Goal: Transaction & Acquisition: Purchase product/service

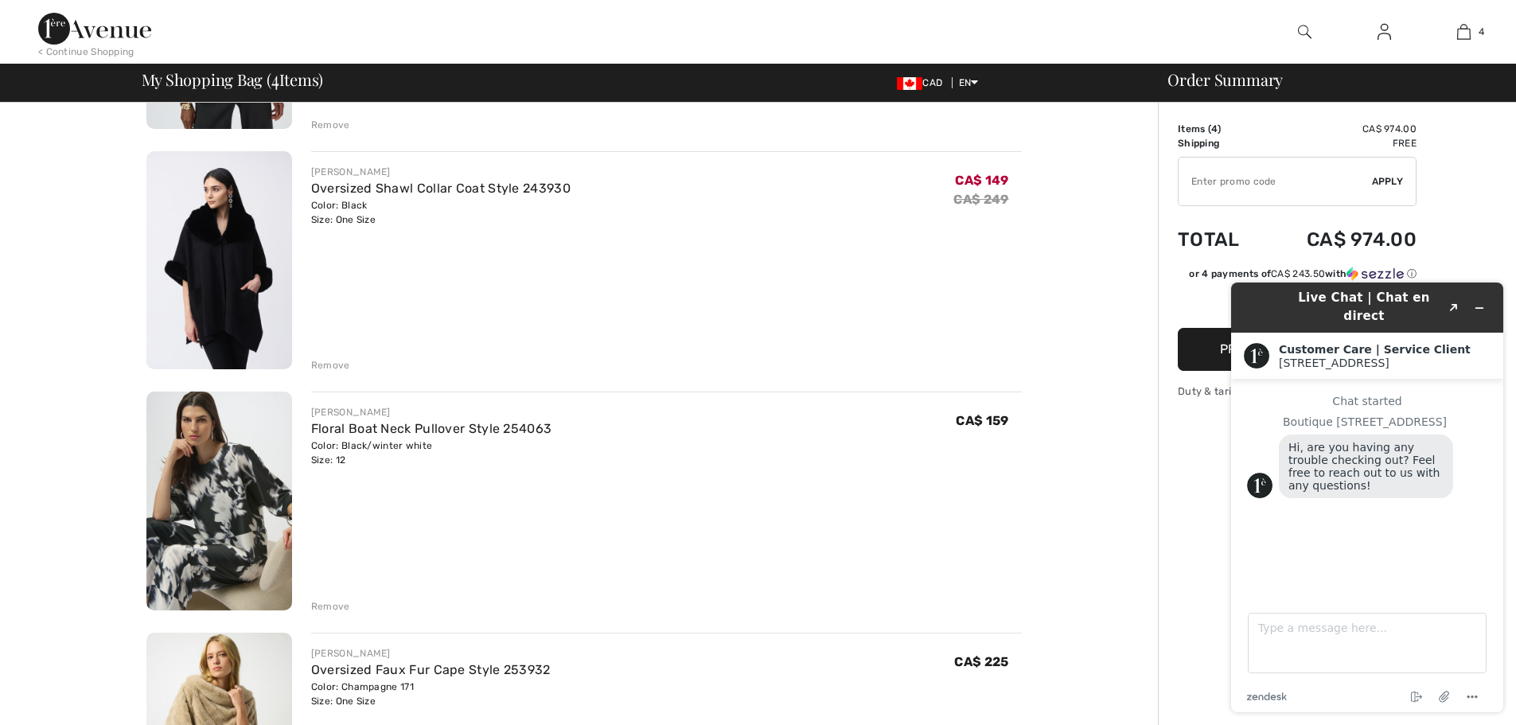
scroll to position [318, 0]
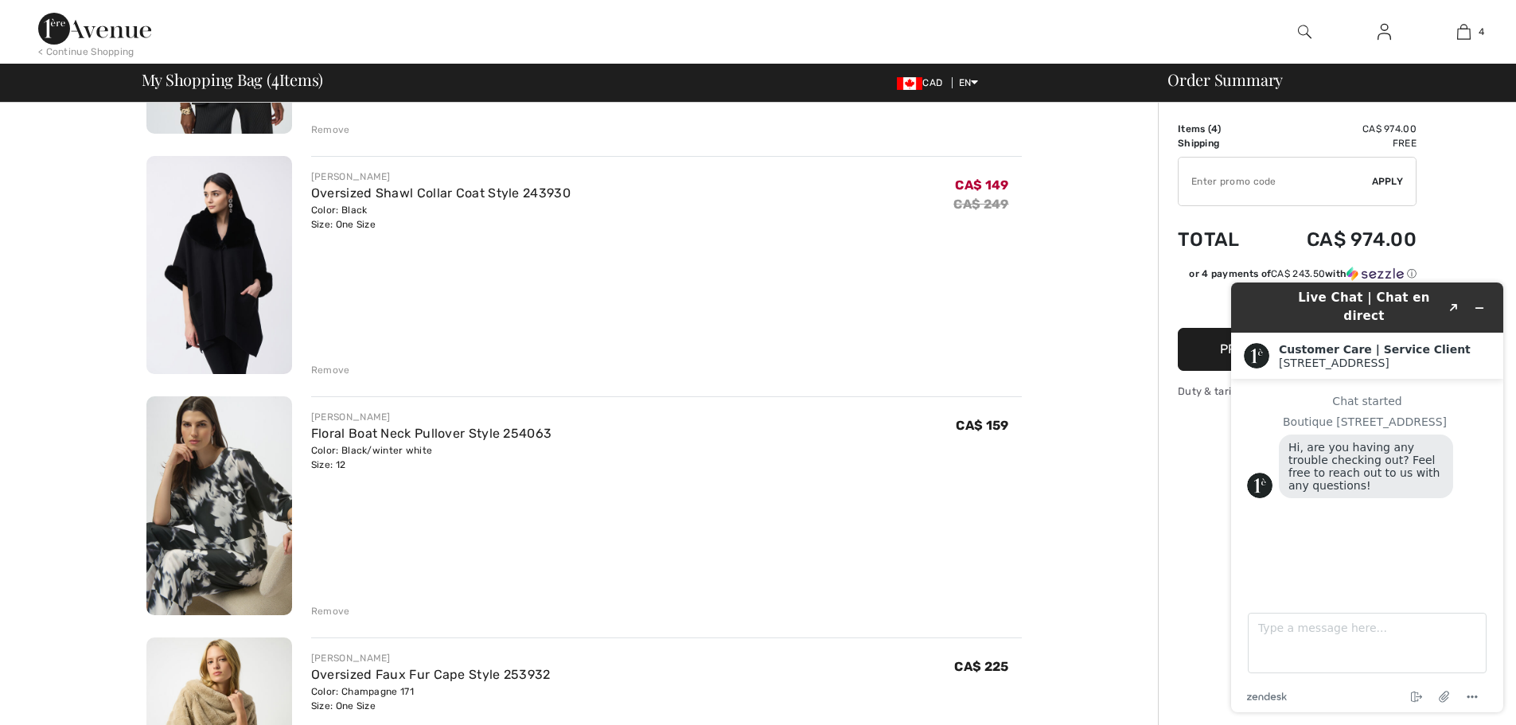
click at [329, 606] on div "Remove" at bounding box center [330, 611] width 39 height 14
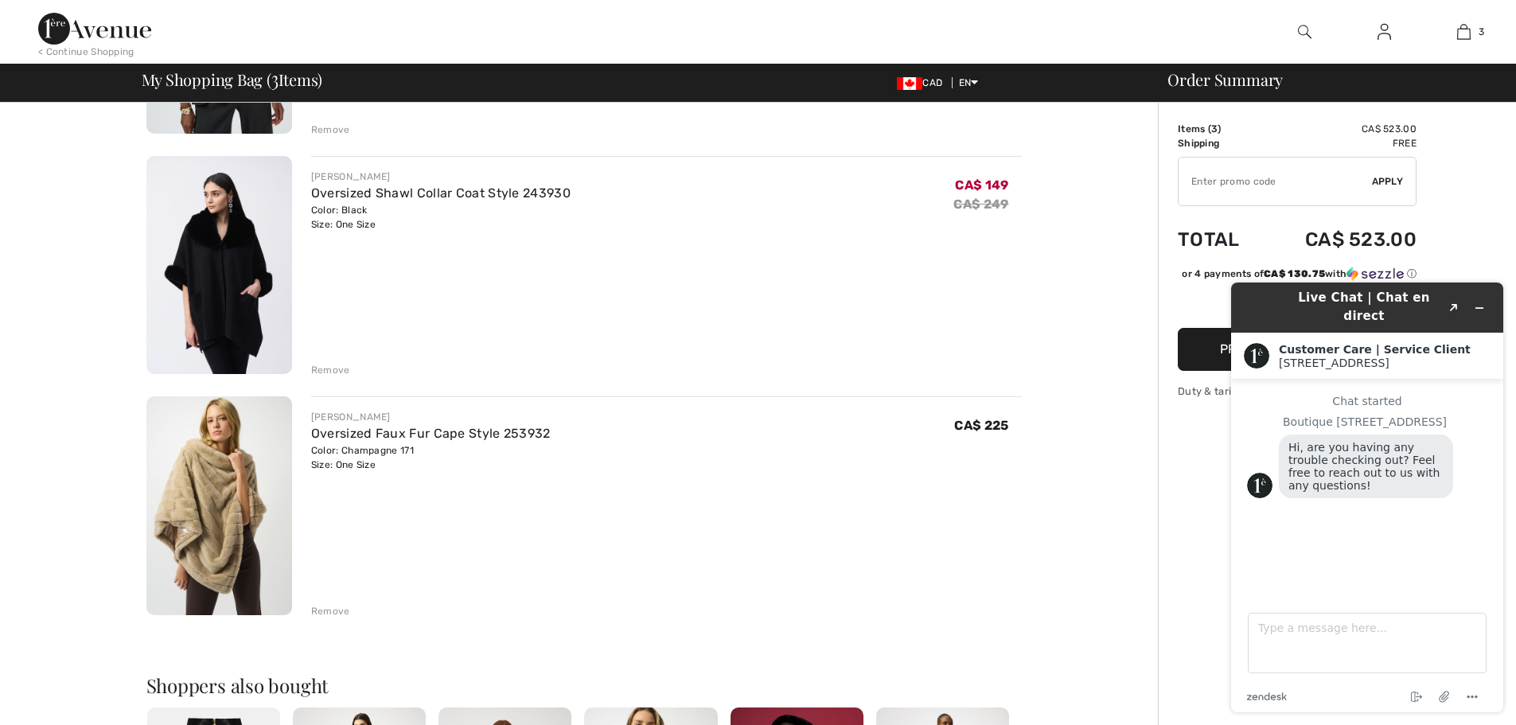
click at [726, 294] on div "JOSEPH RIBKOFF Oversized Shawl Collar Coat Style 243930 Color: Black Size: One …" at bounding box center [666, 267] width 711 height 222
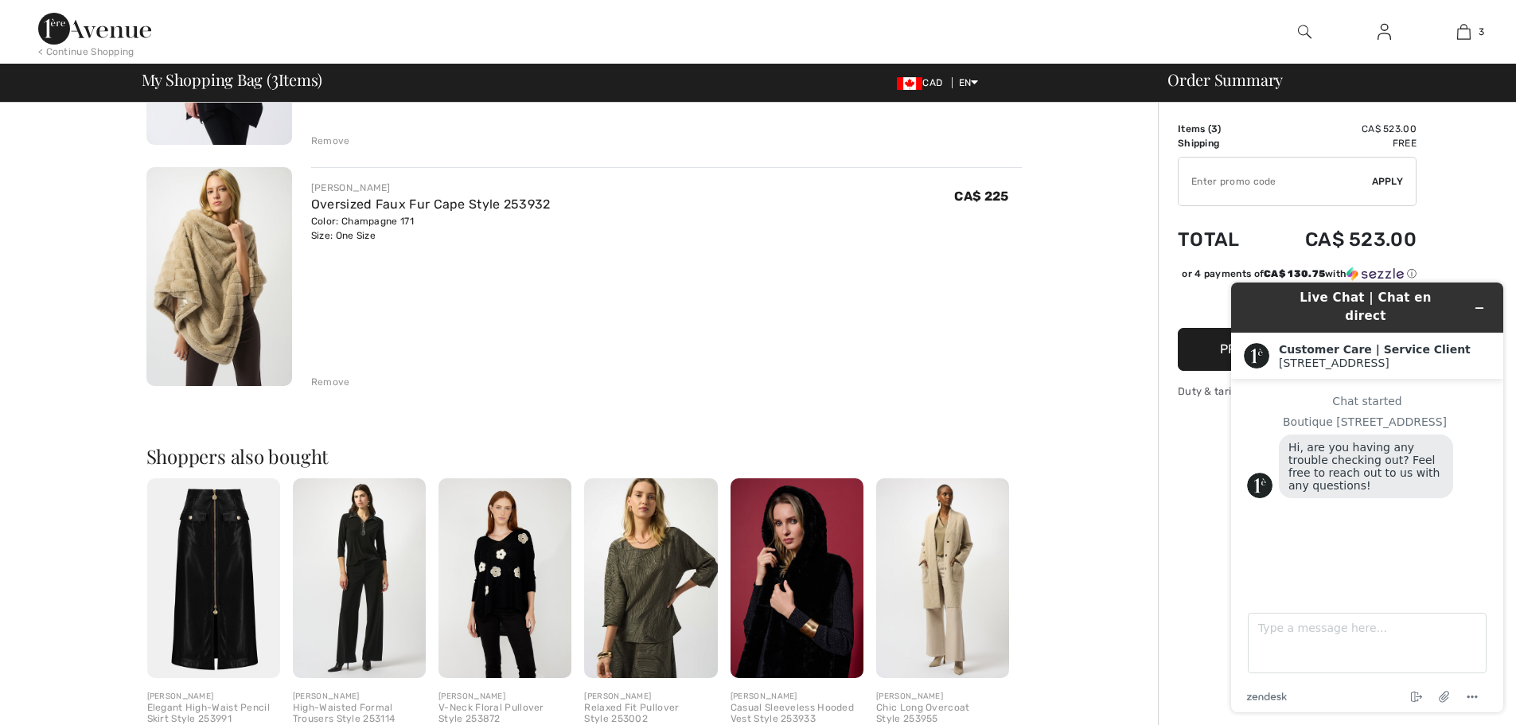
scroll to position [557, 0]
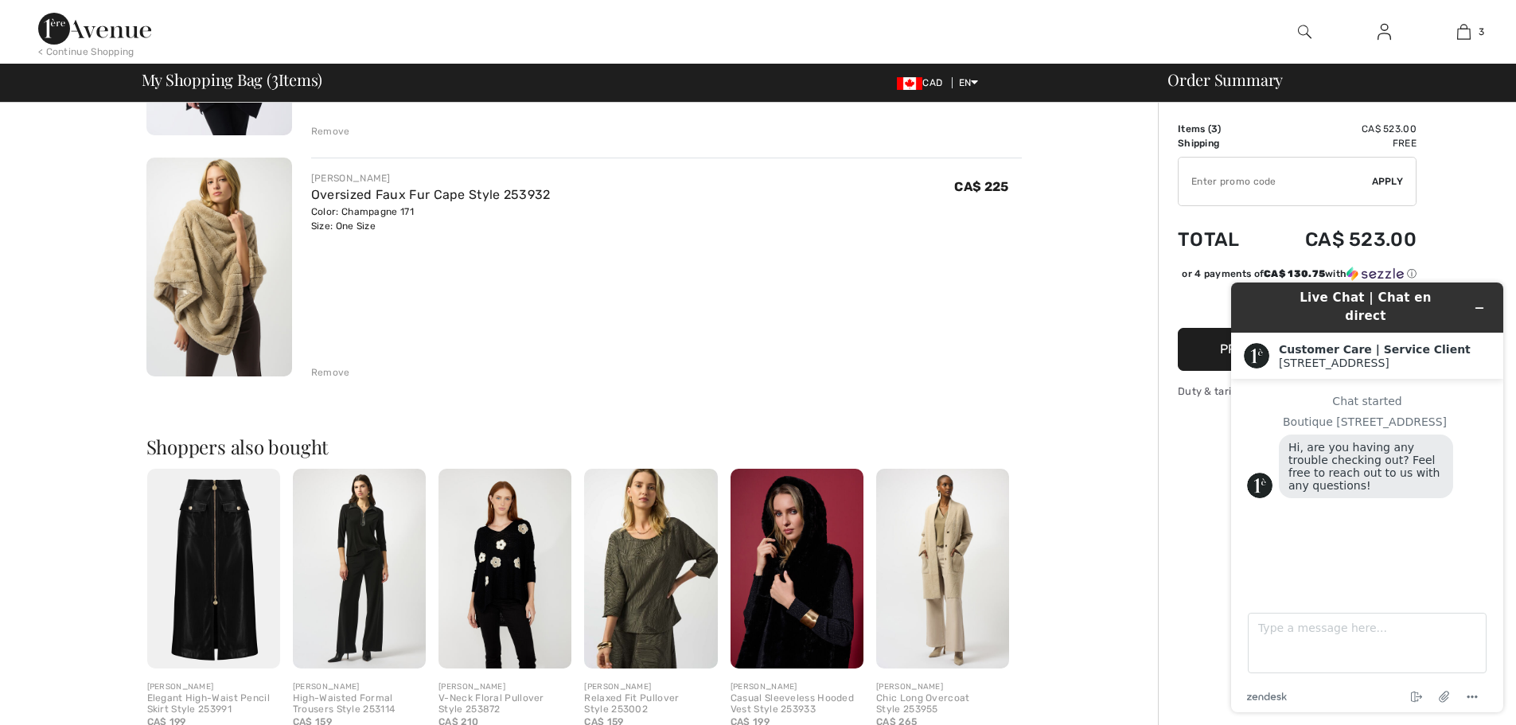
click at [660, 368] on div "Remove" at bounding box center [666, 371] width 711 height 18
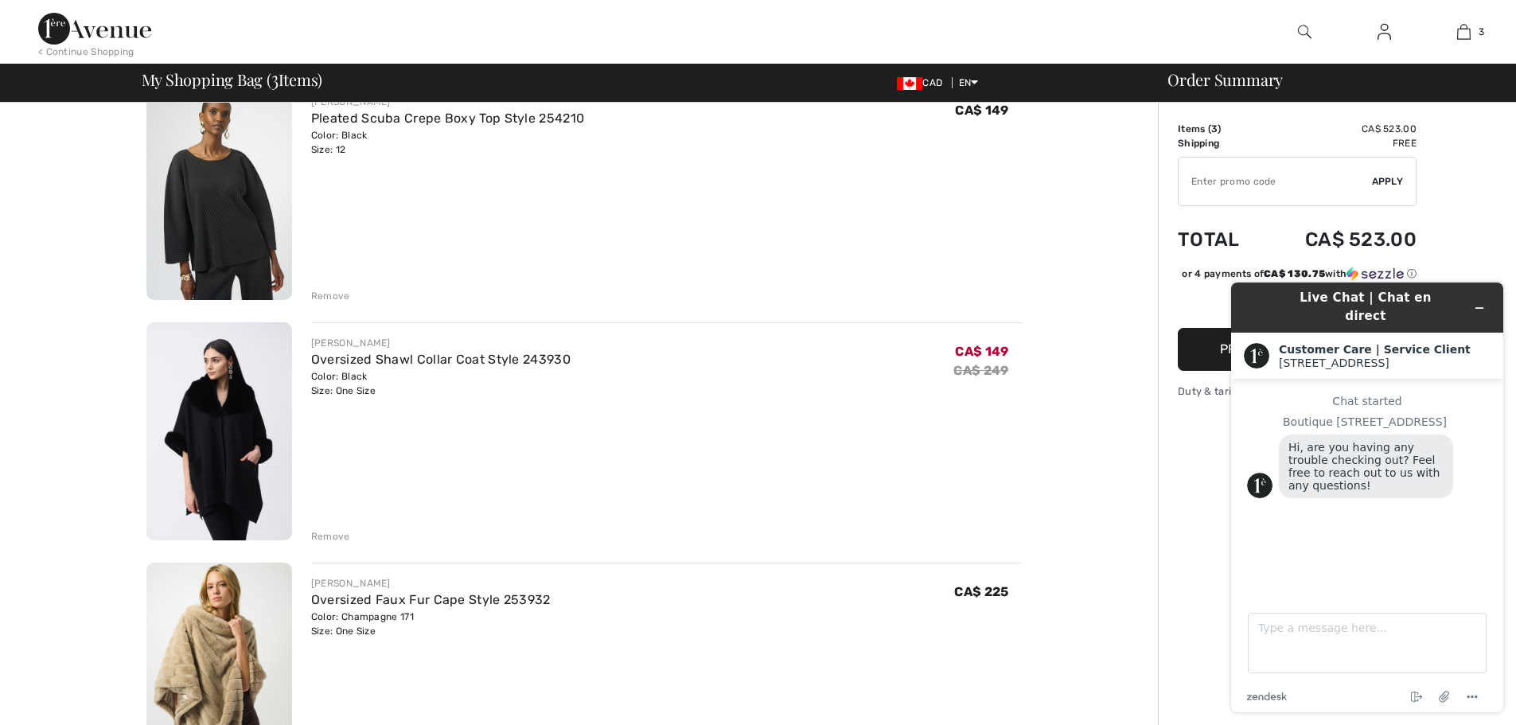
scroll to position [0, 0]
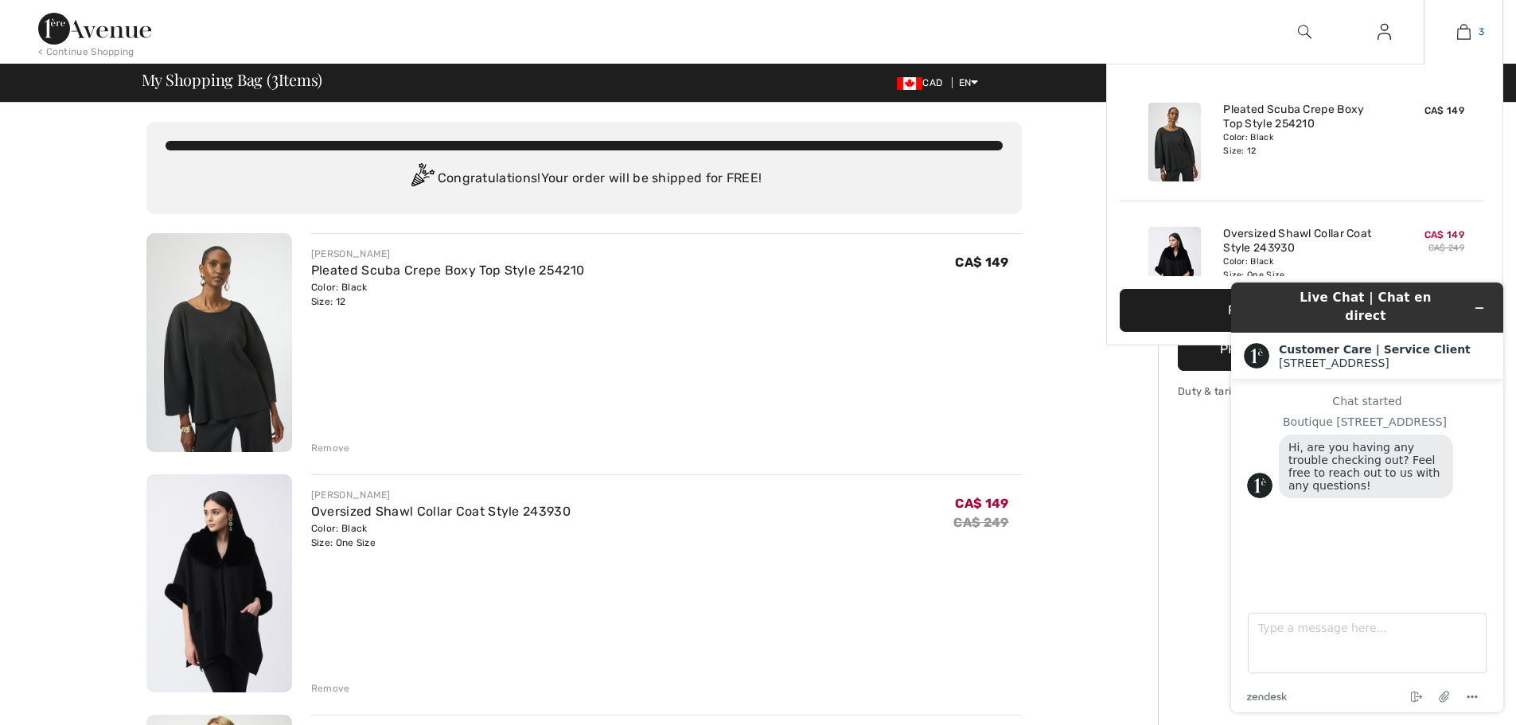
click at [1460, 30] on img at bounding box center [1464, 31] width 14 height 19
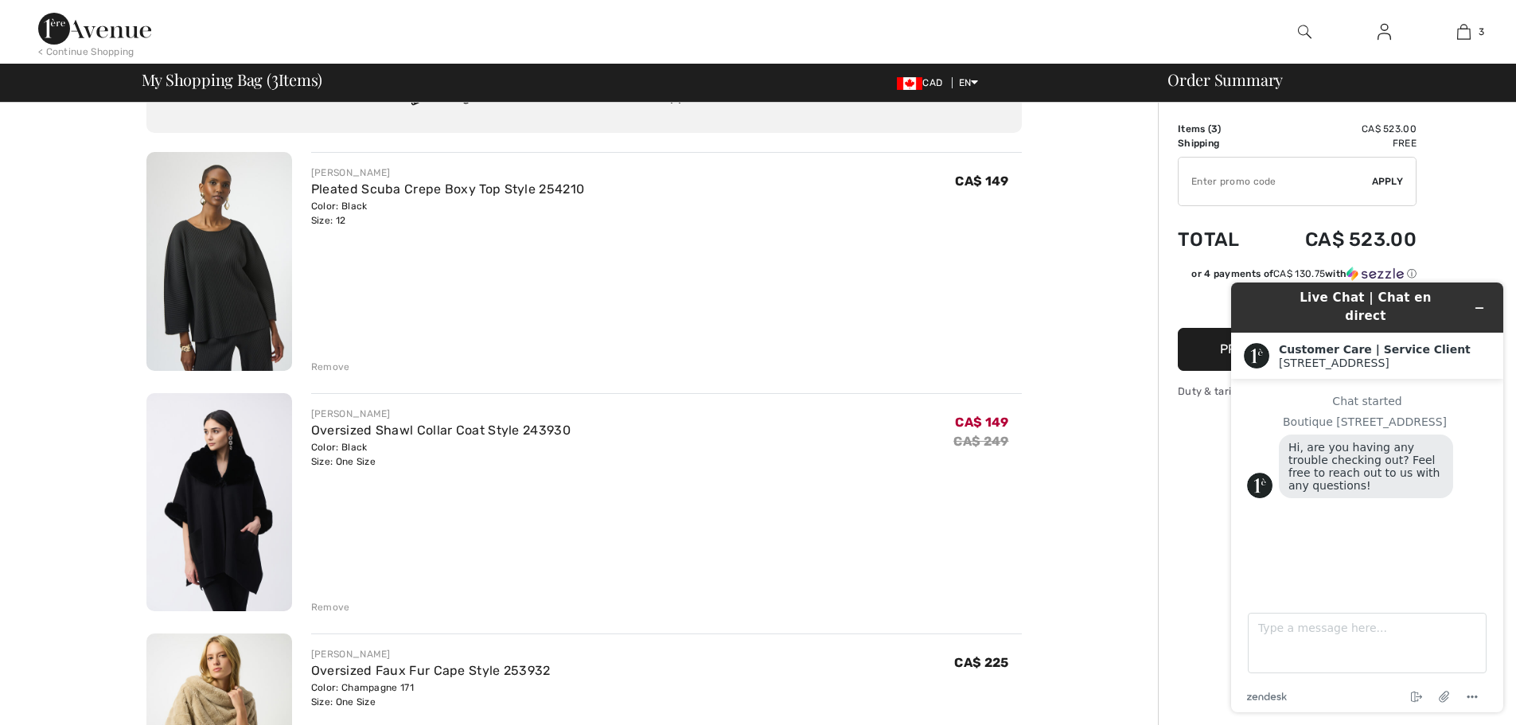
scroll to position [159, 0]
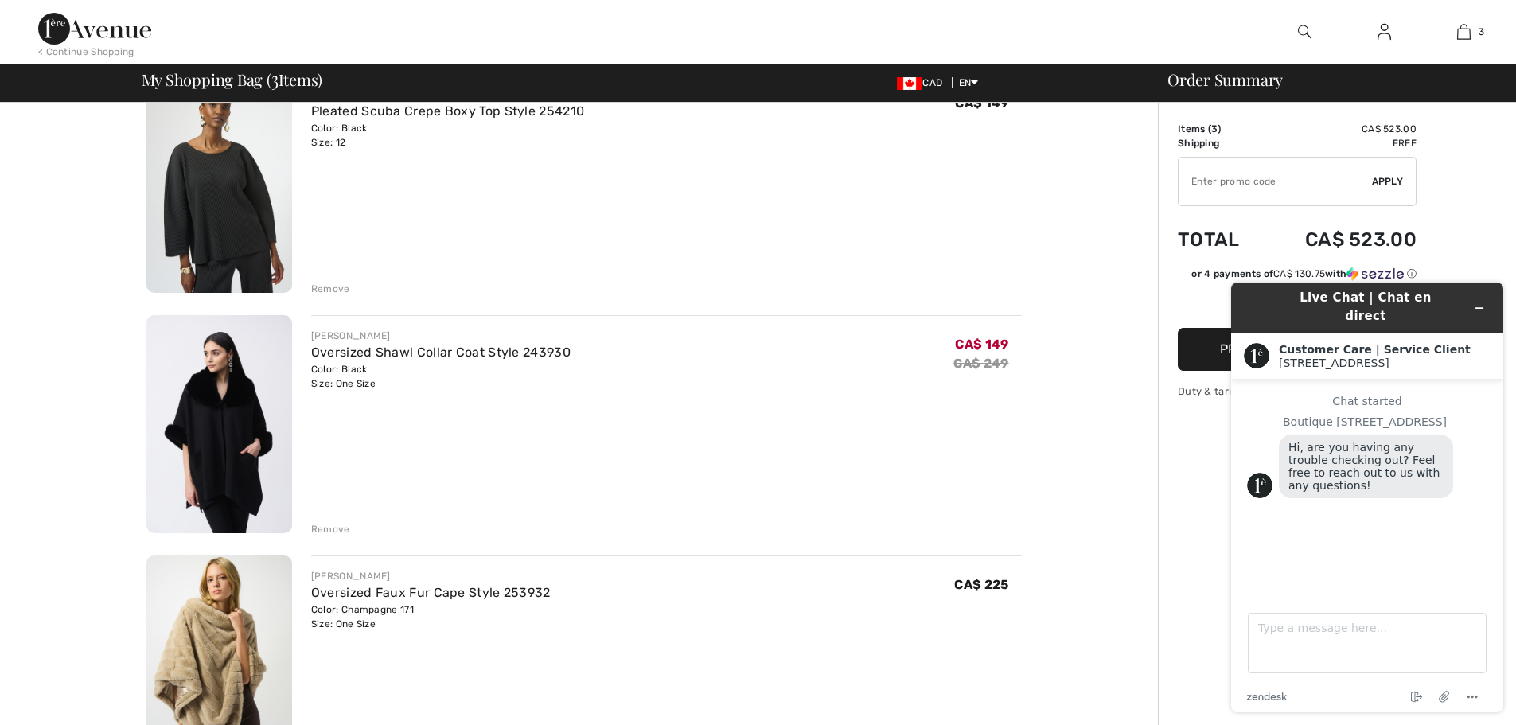
click at [639, 451] on div "JOSEPH RIBKOFF Oversized Shawl Collar Coat Style 243930 Color: Black Size: One …" at bounding box center [666, 426] width 711 height 222
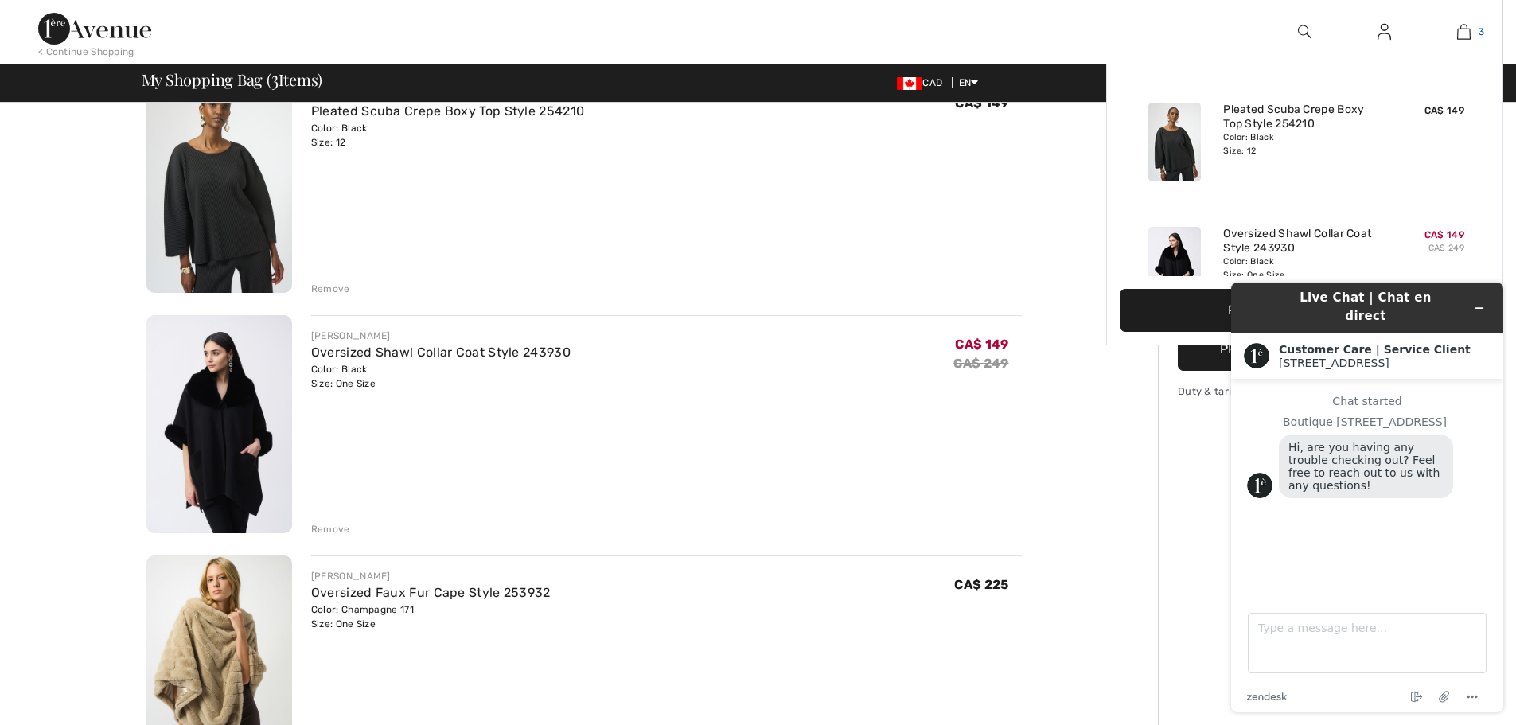
click at [1461, 29] on img at bounding box center [1464, 31] width 14 height 19
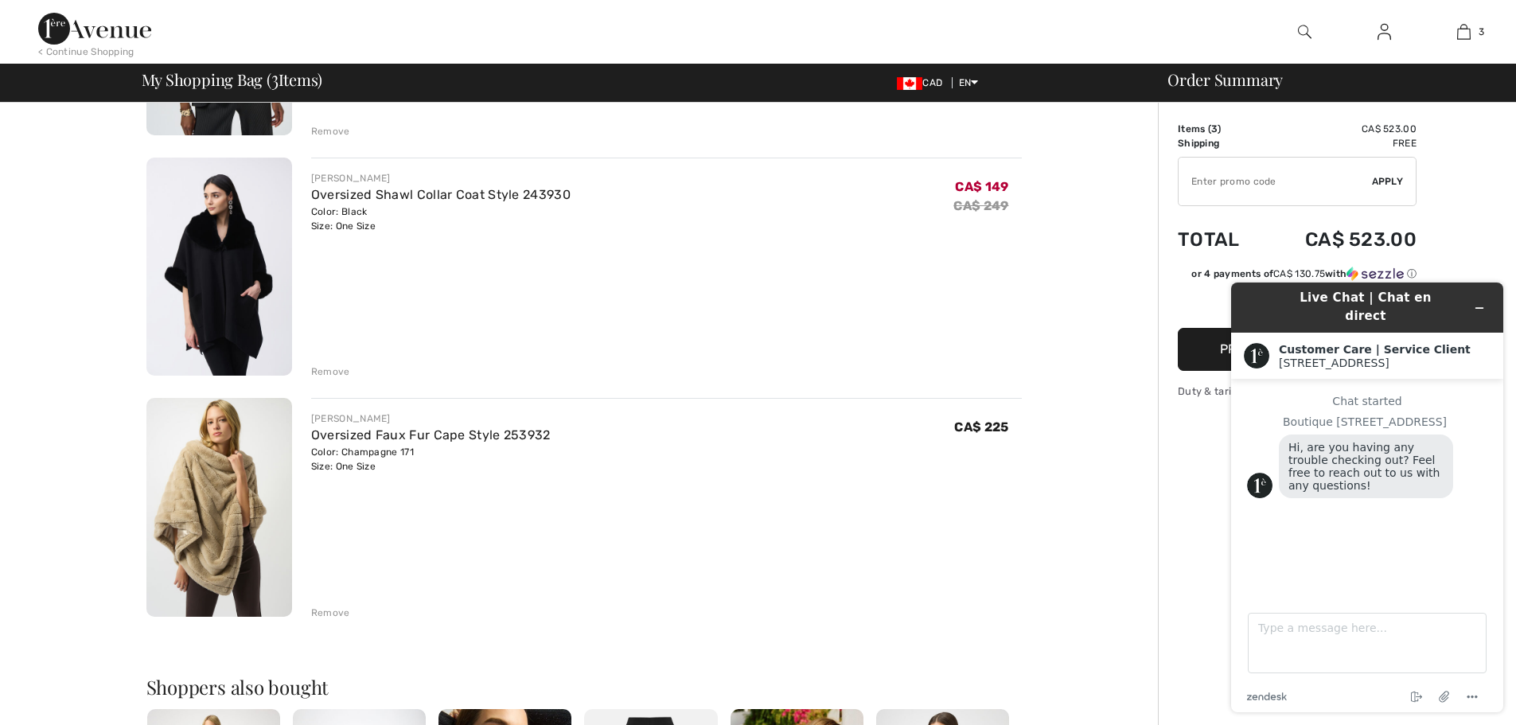
scroll to position [318, 0]
click at [1506, 294] on div "Live Chat | Chat en direct Customer Care | Service Client 1ère Avenue 1ère Aven…" at bounding box center [1367, 497] width 298 height 455
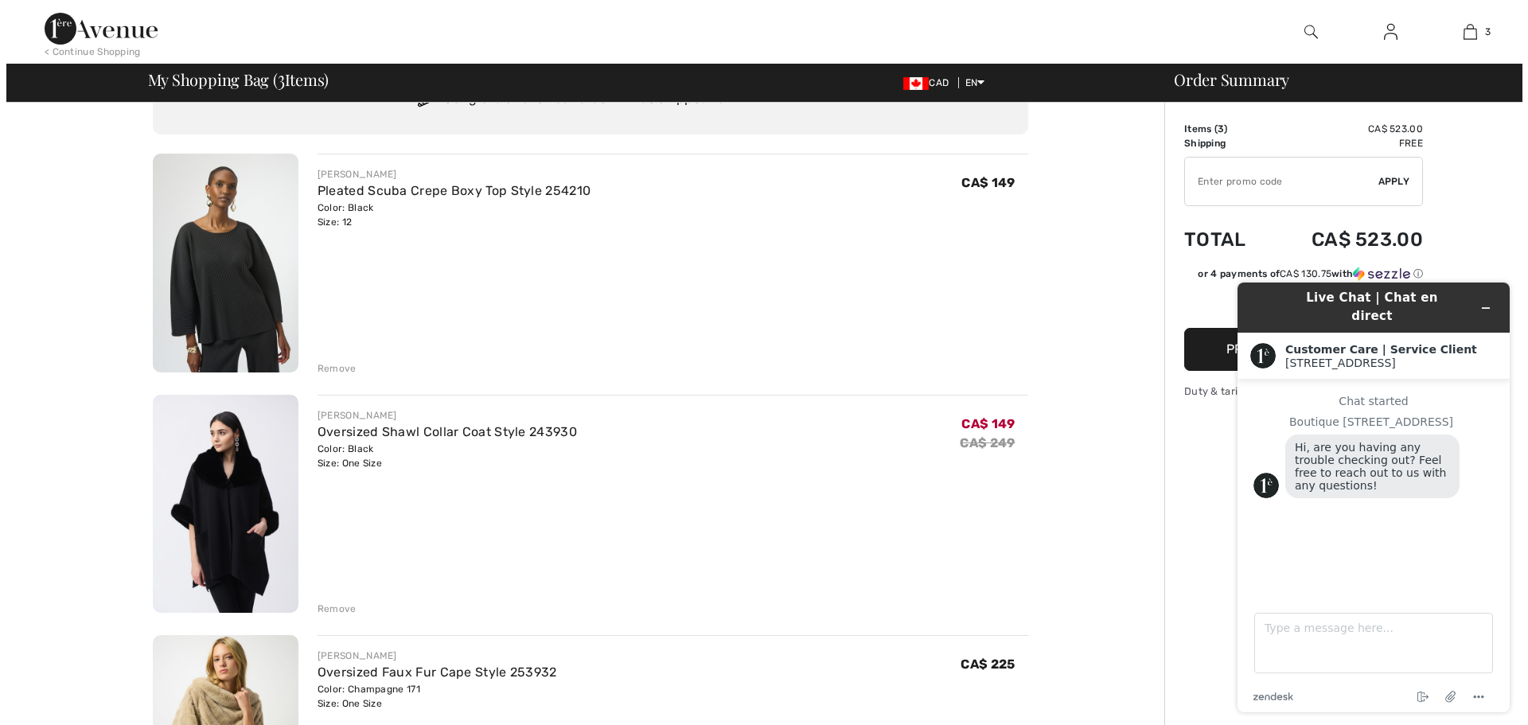
scroll to position [0, 0]
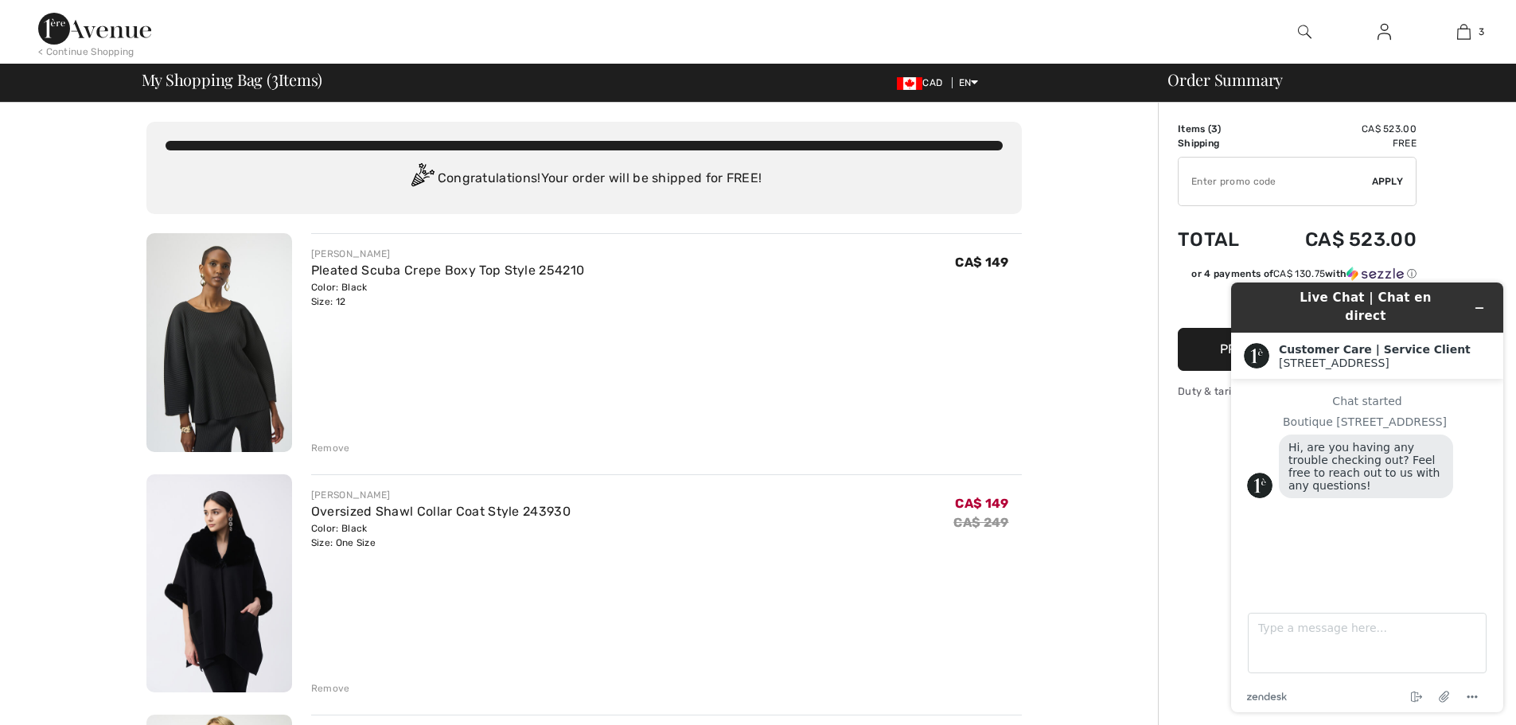
click at [1298, 35] on img at bounding box center [1305, 31] width 14 height 19
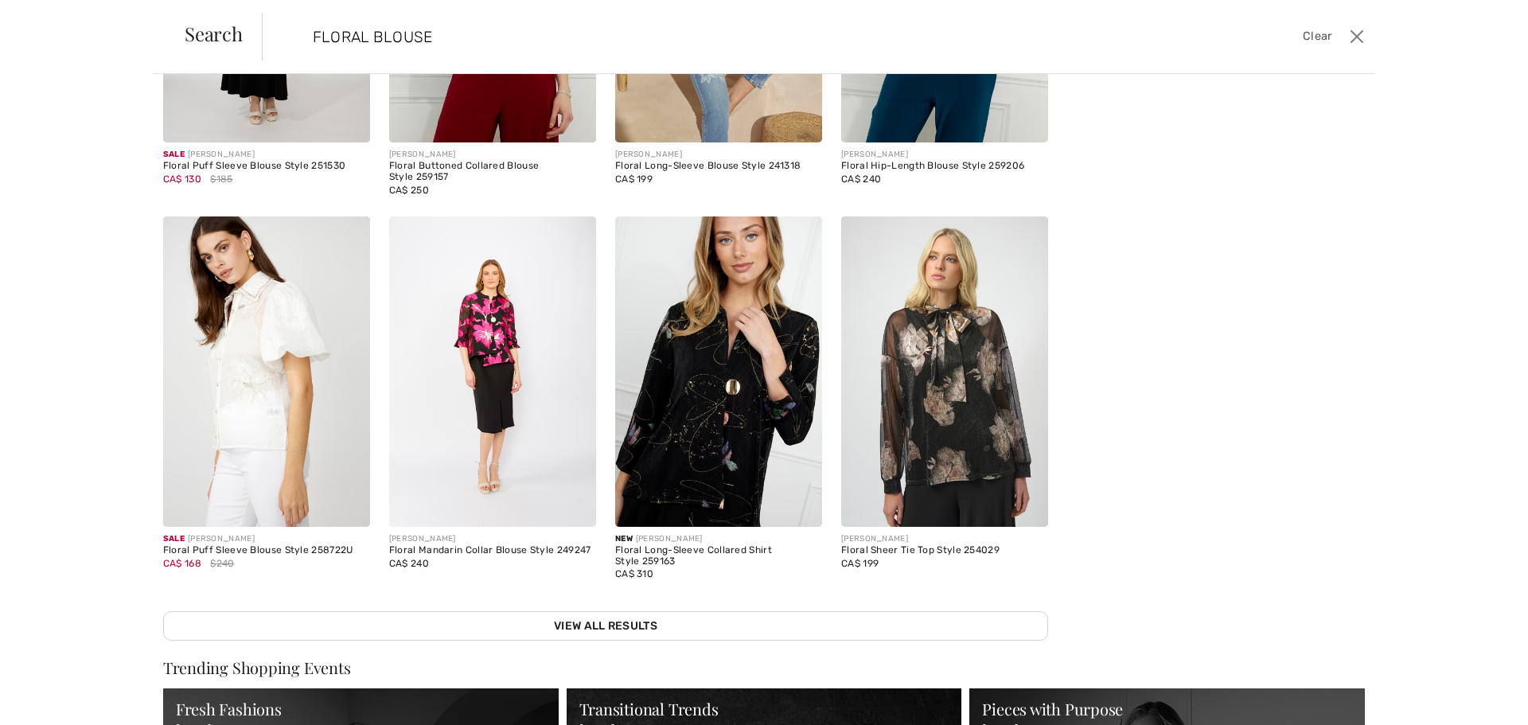
scroll to position [477, 0]
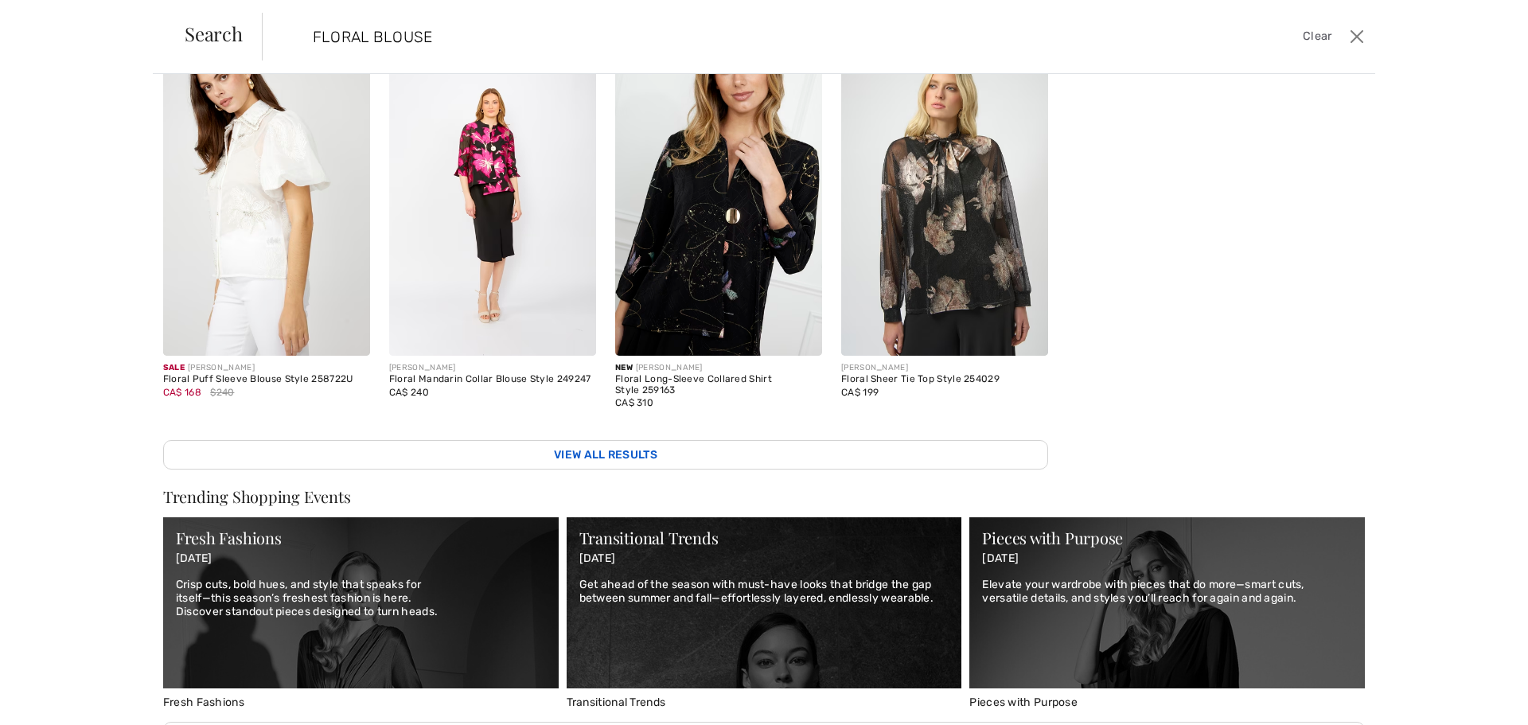
type input "FLORAL BLOUSE"
click at [732, 454] on link "View All Results" at bounding box center [605, 454] width 885 height 29
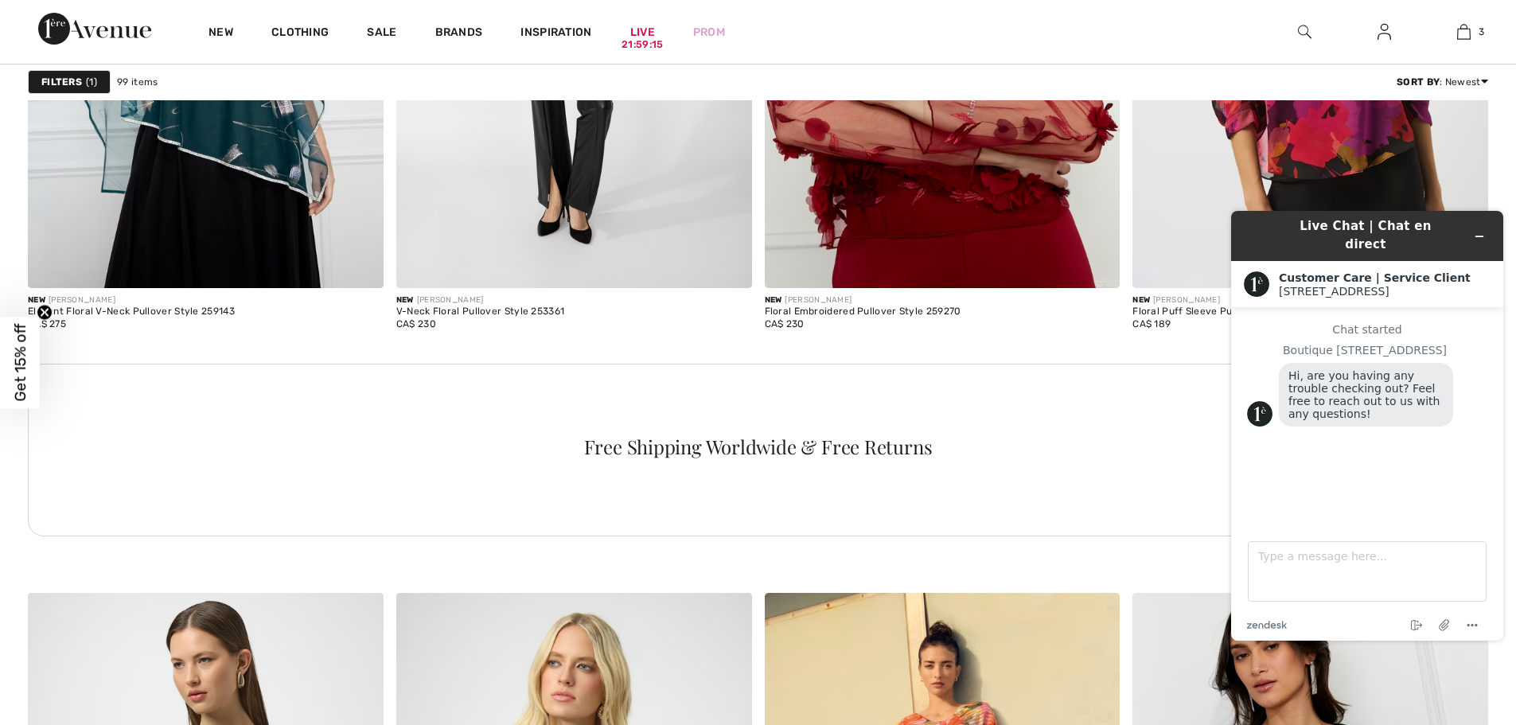
scroll to position [2307, 0]
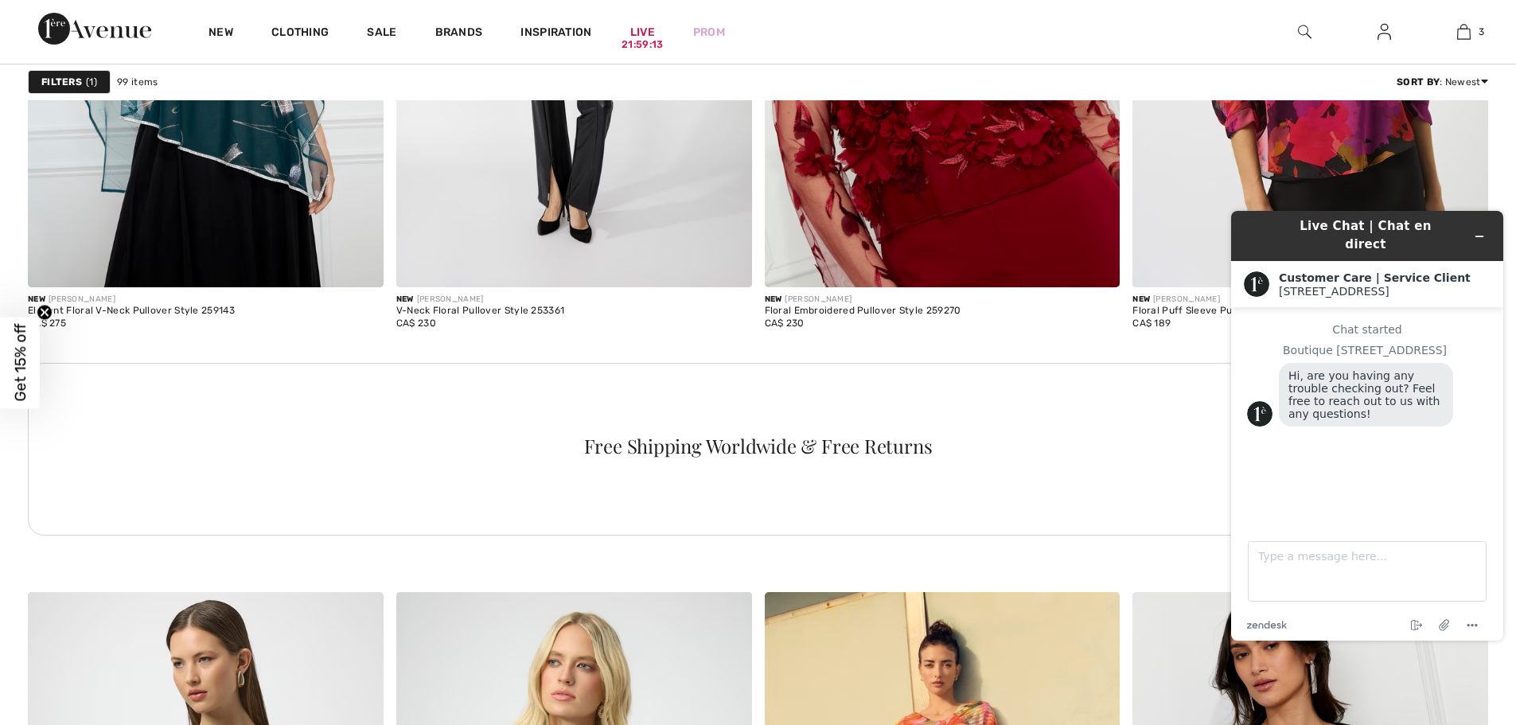
click at [964, 395] on div "Free Shipping Worldwide & Free Returns" at bounding box center [758, 449] width 1460 height 173
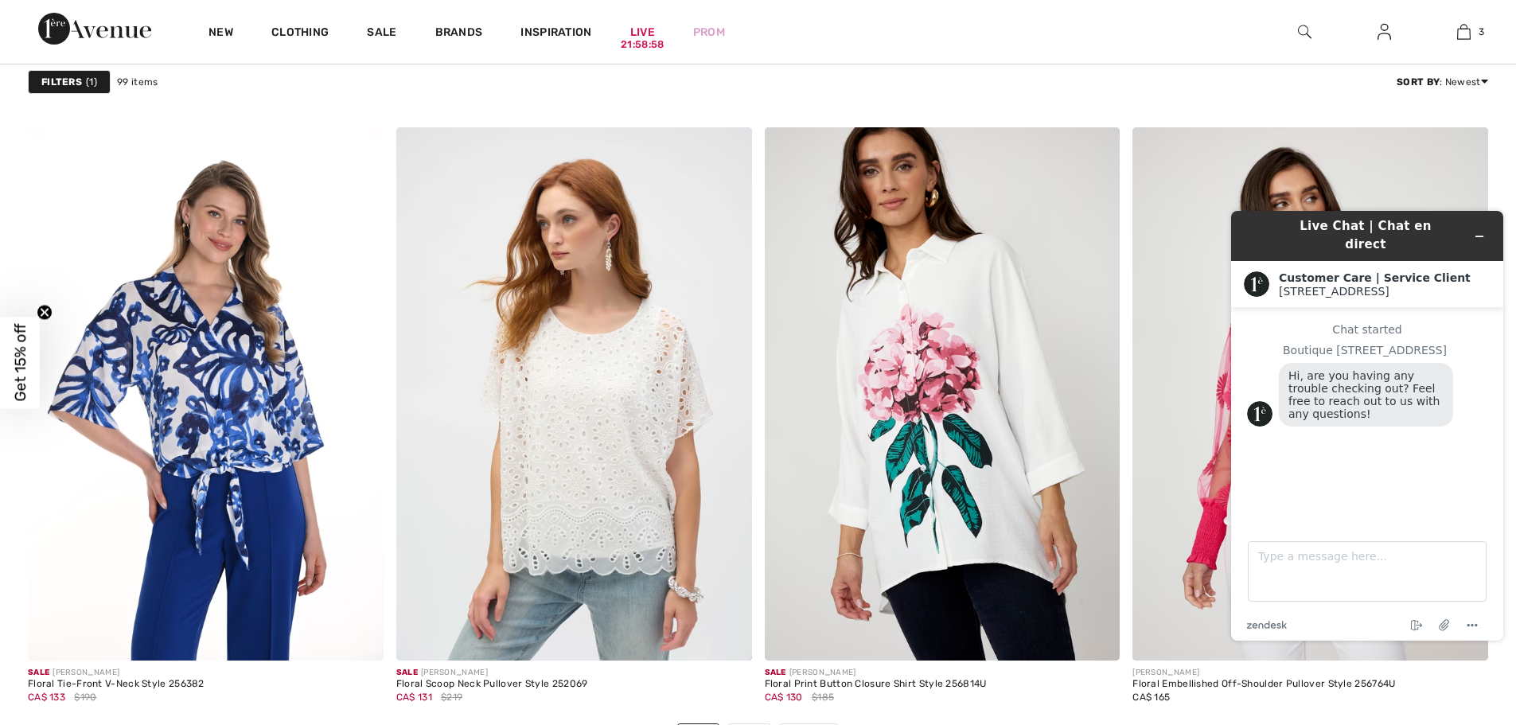
scroll to position [9071, 0]
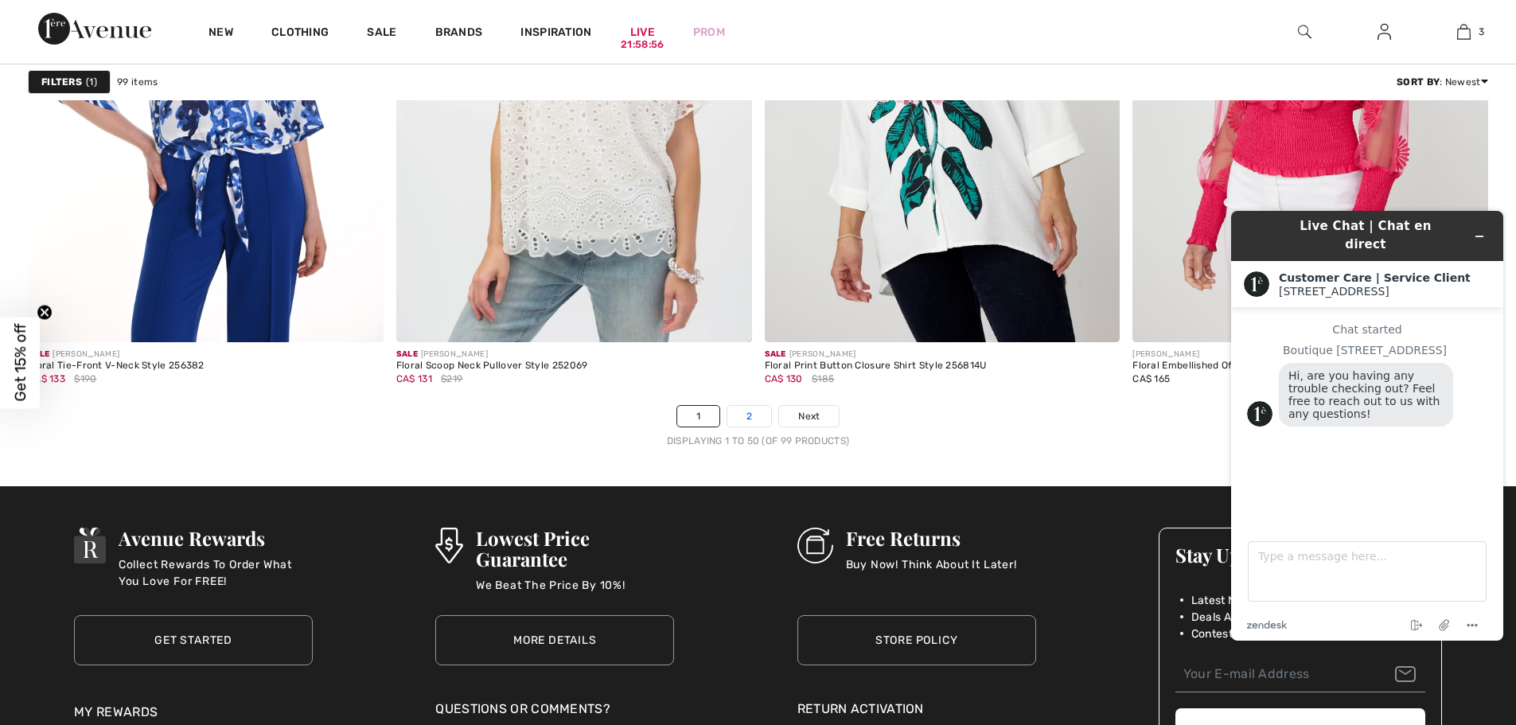
click at [731, 414] on link "2" at bounding box center [749, 416] width 44 height 21
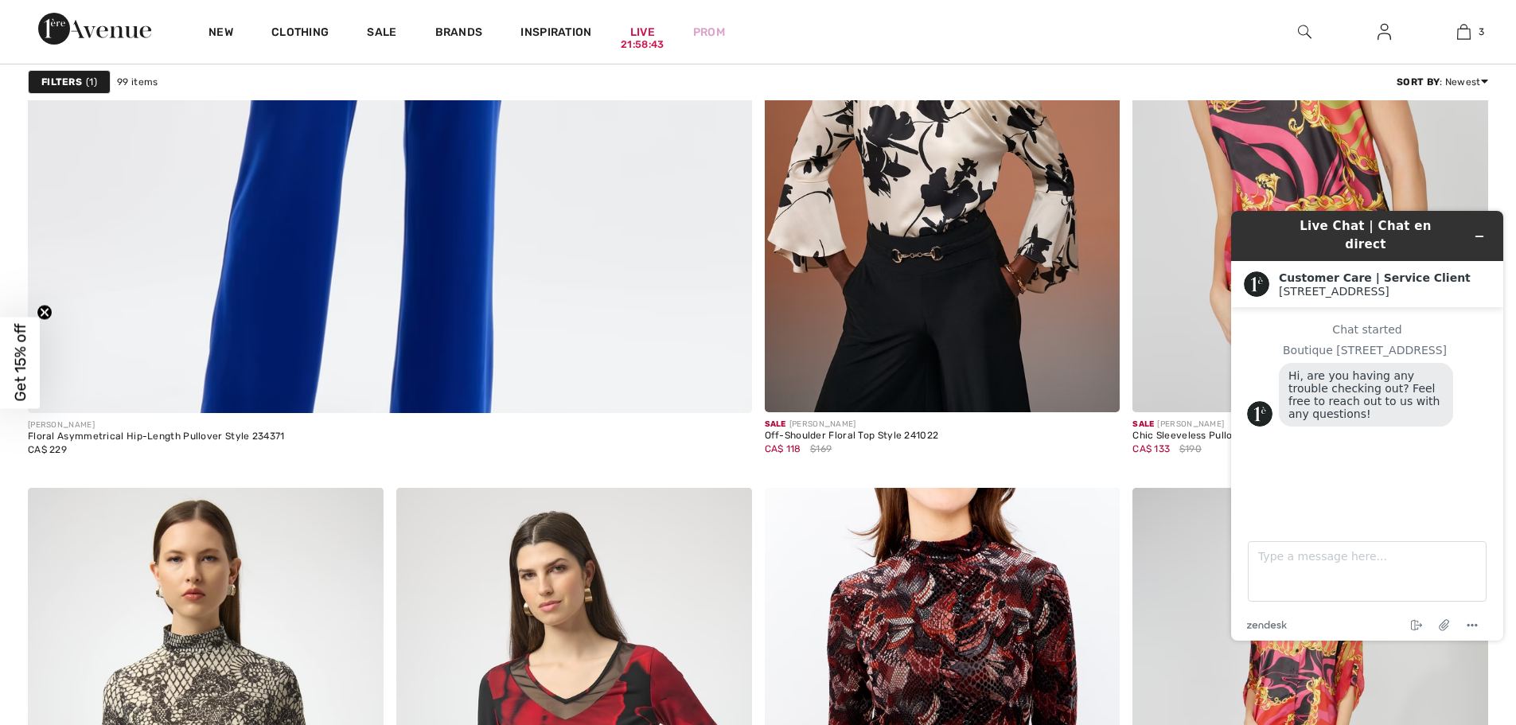
scroll to position [5729, 0]
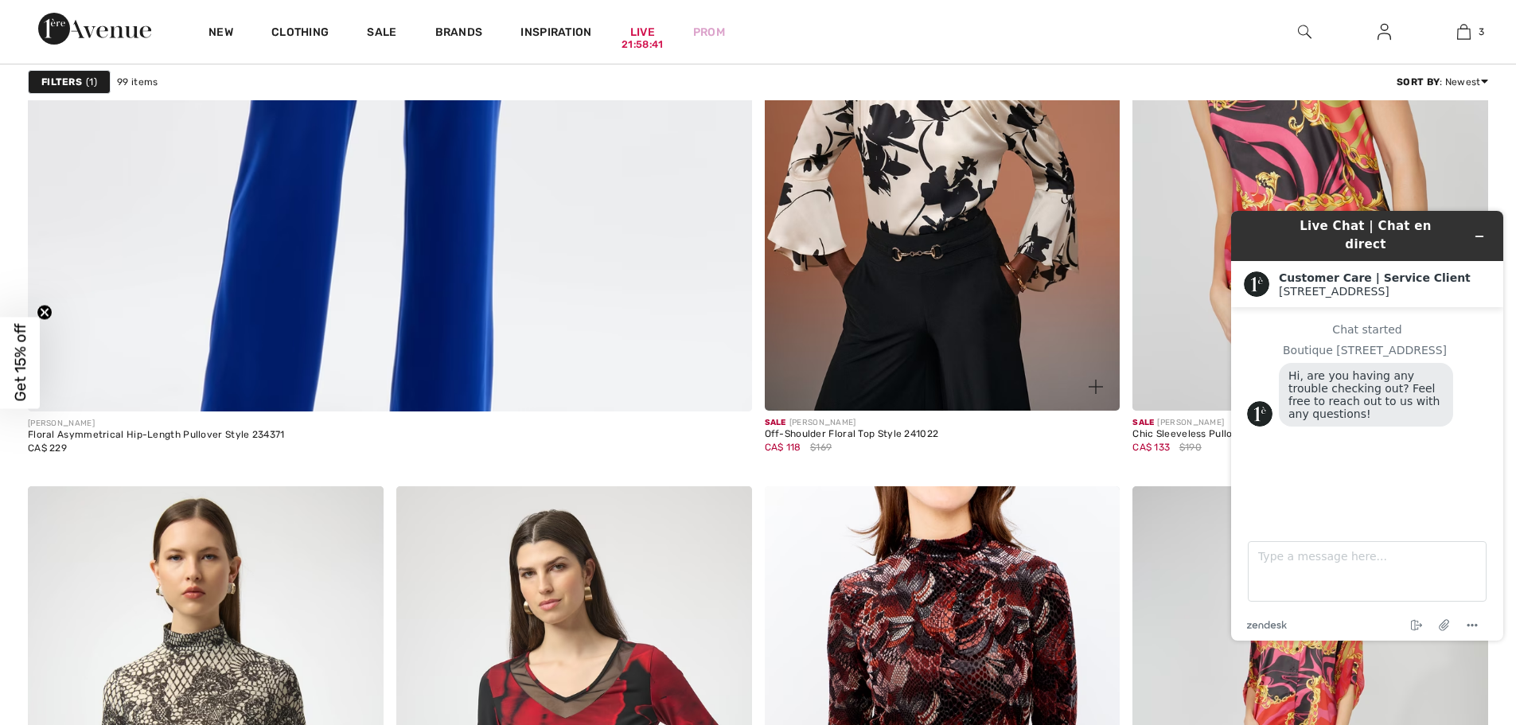
click at [938, 298] on img at bounding box center [943, 143] width 356 height 533
click at [938, 278] on img at bounding box center [943, 143] width 356 height 533
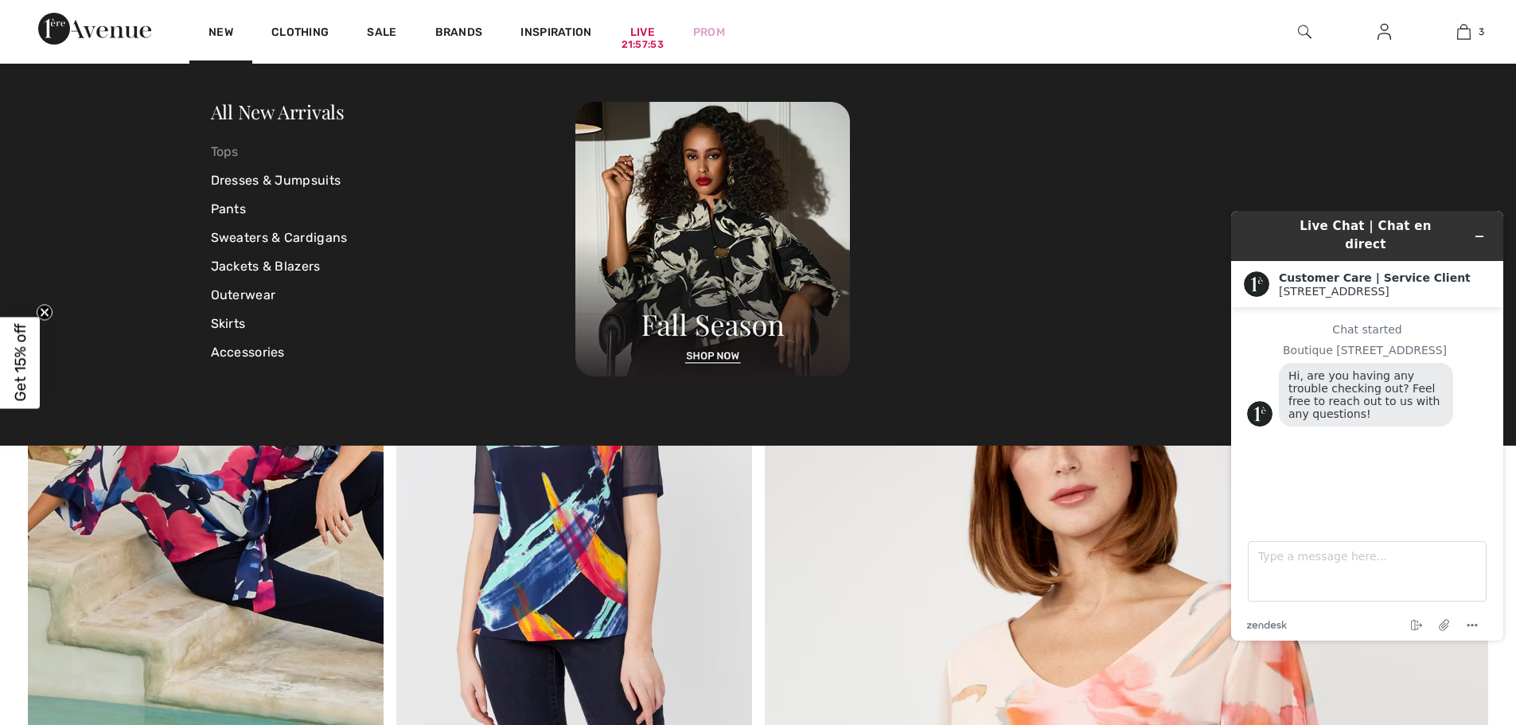
click at [220, 148] on link "Tops" at bounding box center [393, 152] width 365 height 29
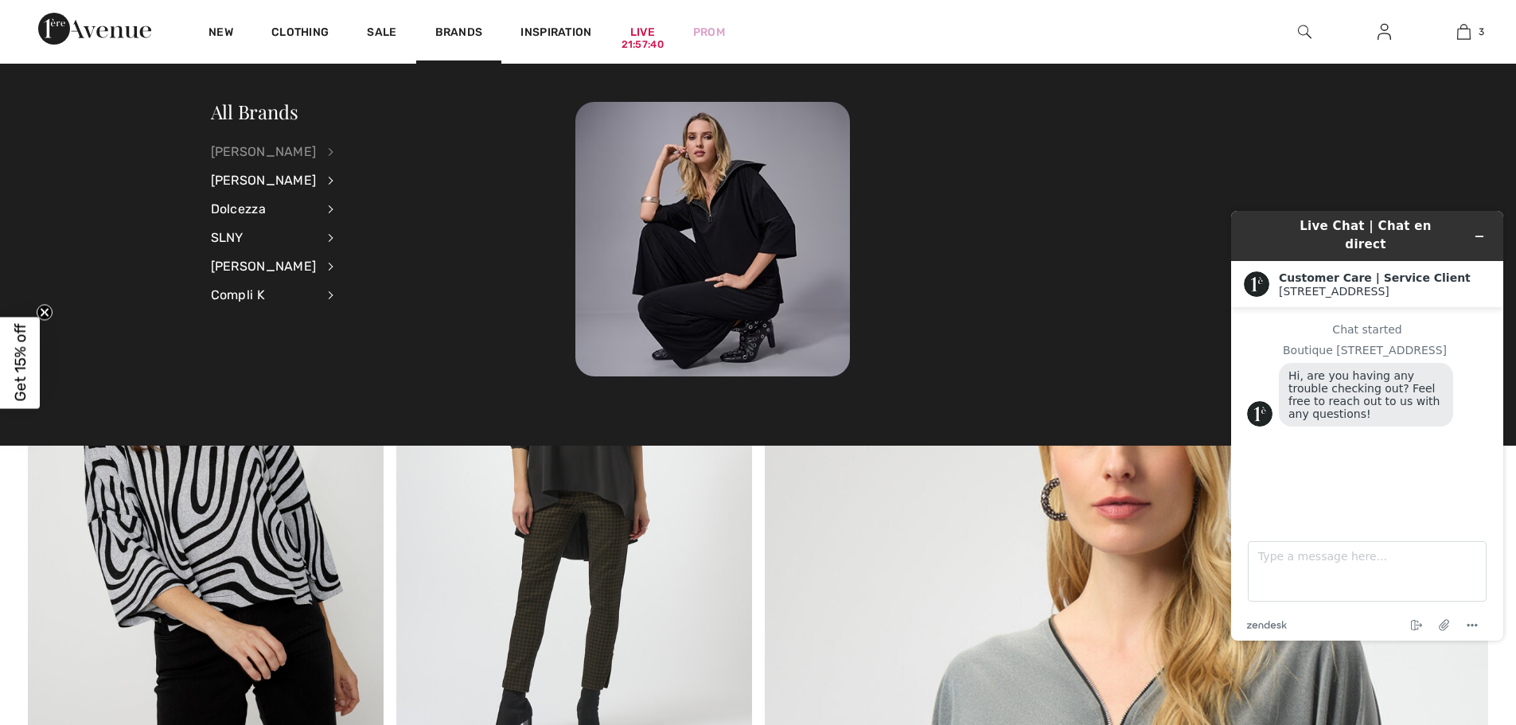
click at [292, 146] on div "[PERSON_NAME]" at bounding box center [264, 152] width 106 height 29
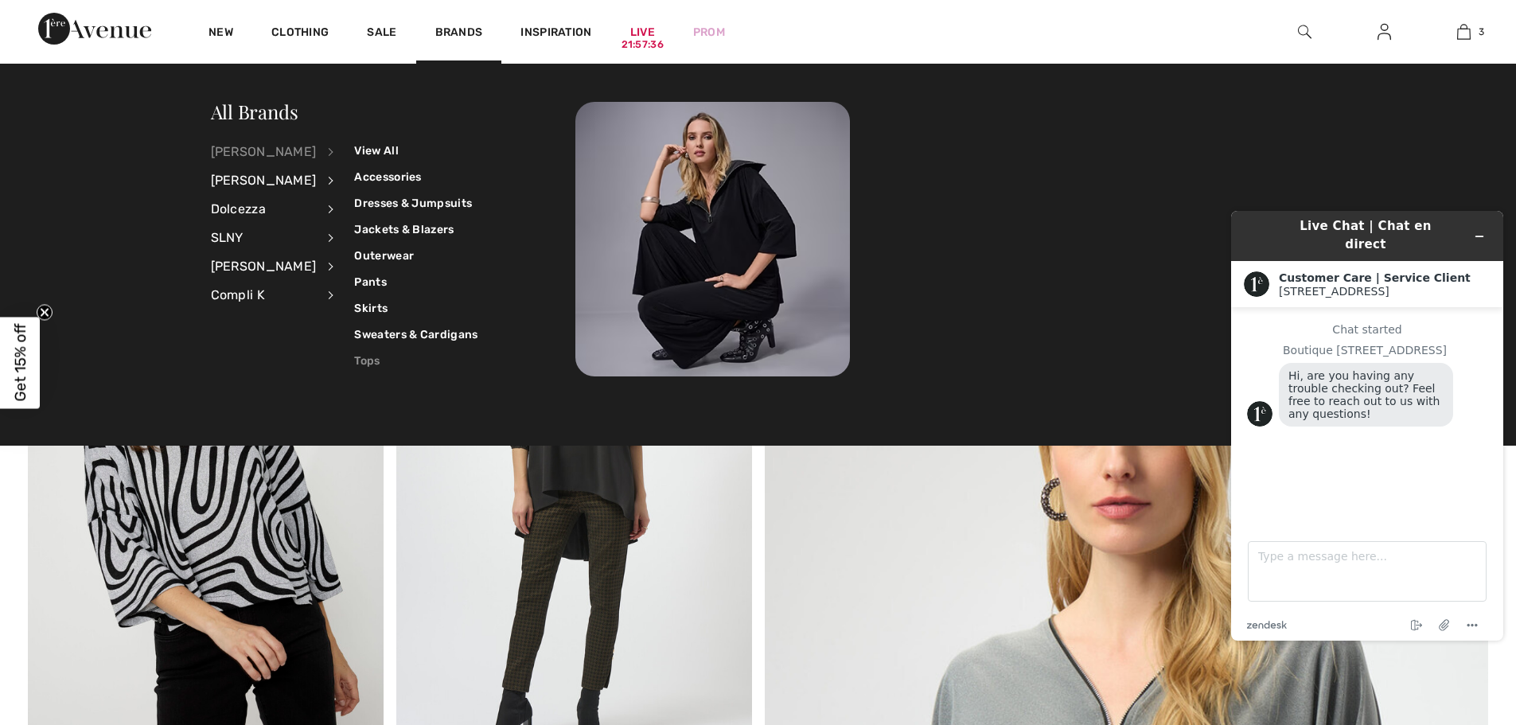
click at [361, 361] on link "Tops" at bounding box center [415, 361] width 123 height 26
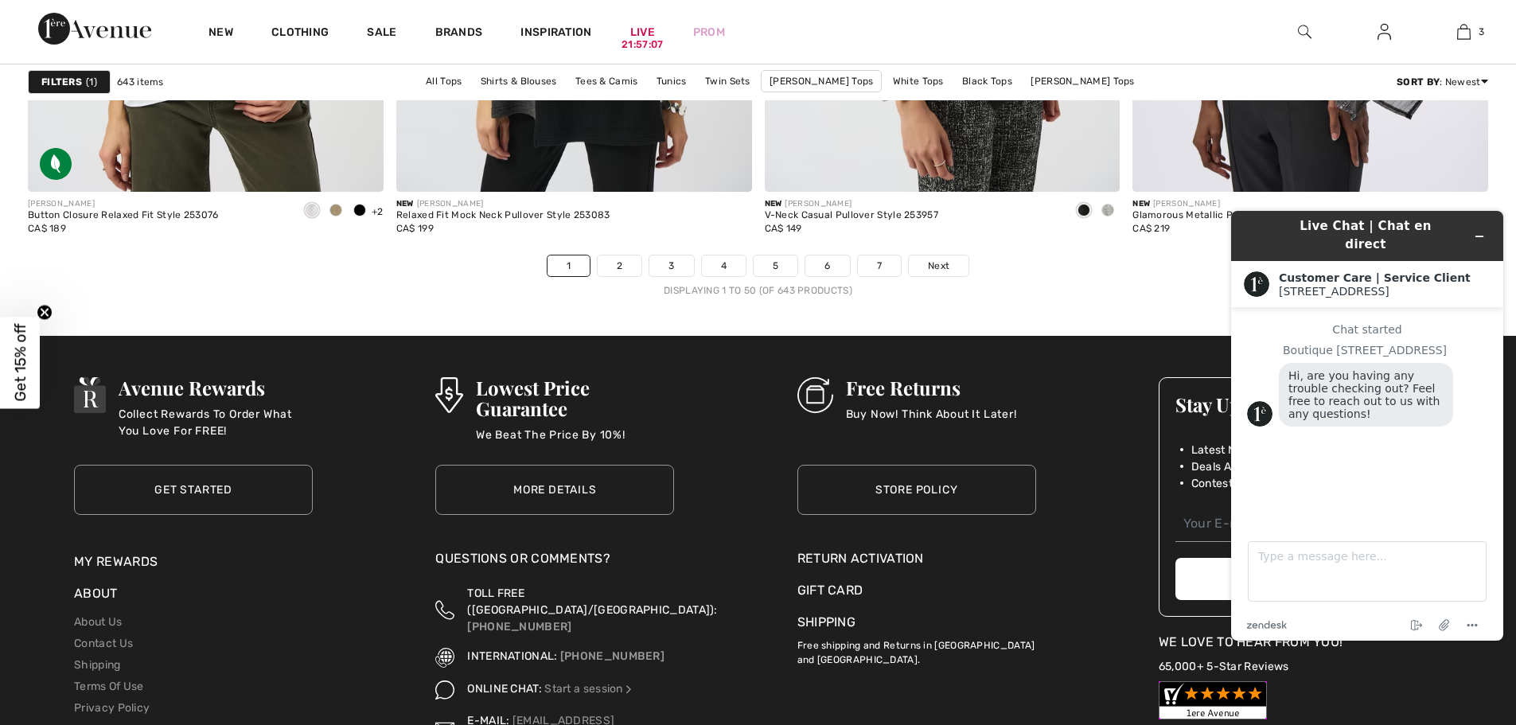
scroll to position [9309, 0]
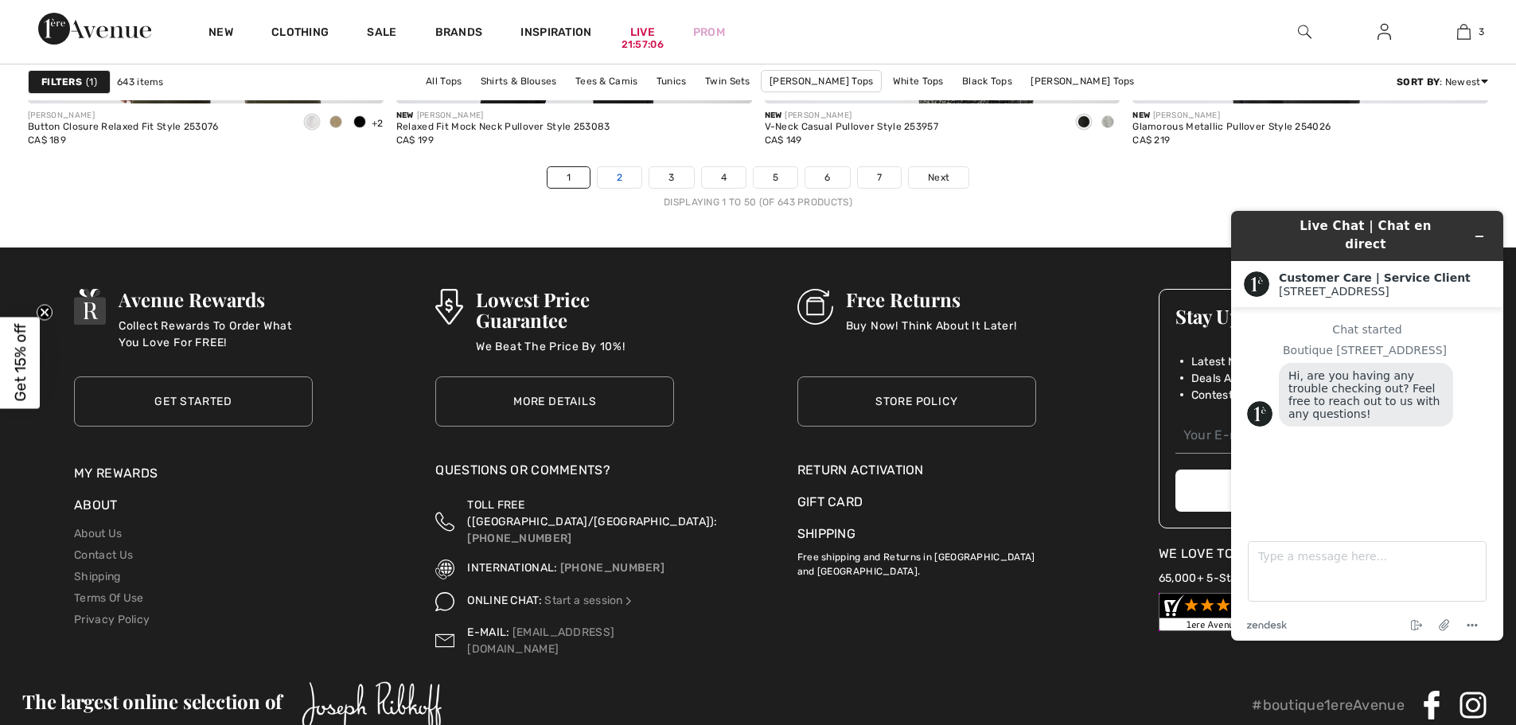
click at [624, 180] on link "2" at bounding box center [620, 177] width 44 height 21
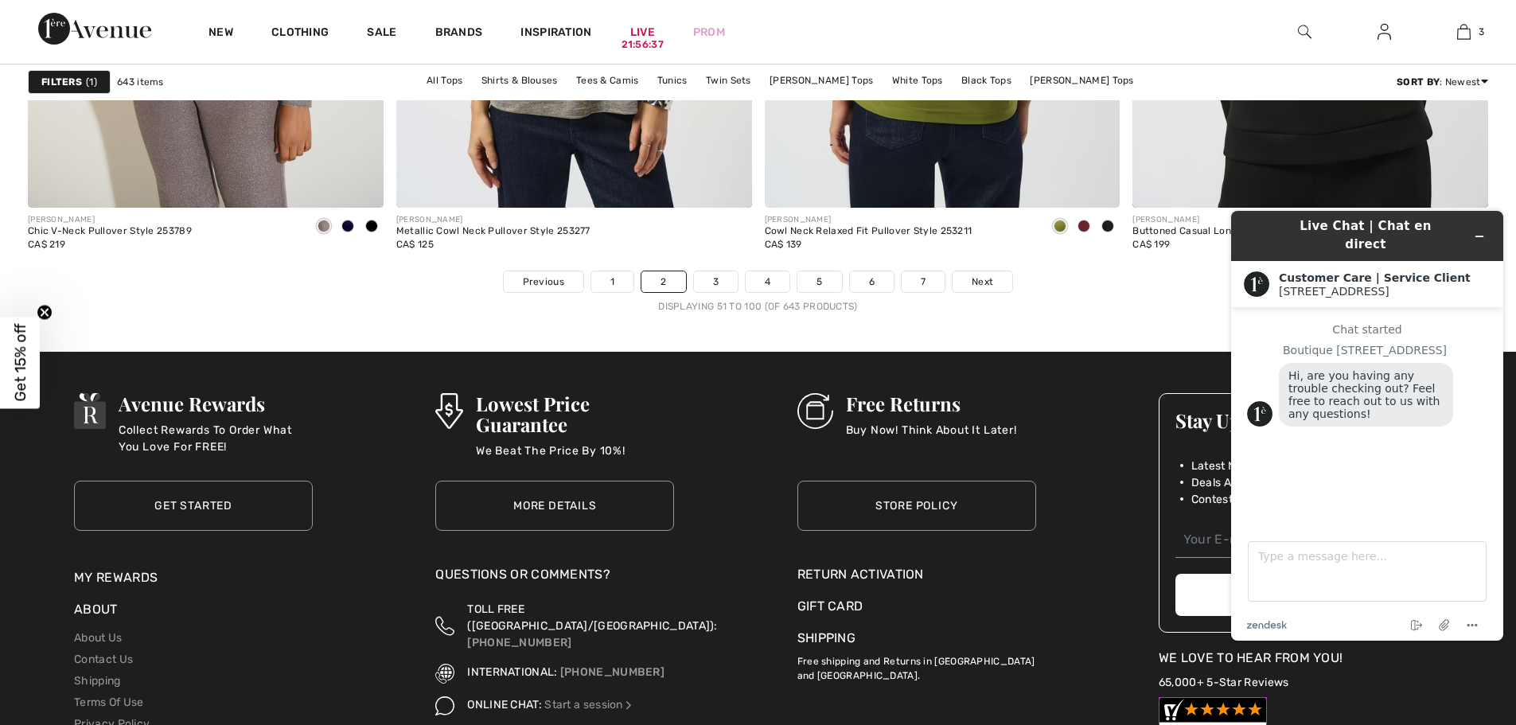
scroll to position [9230, 0]
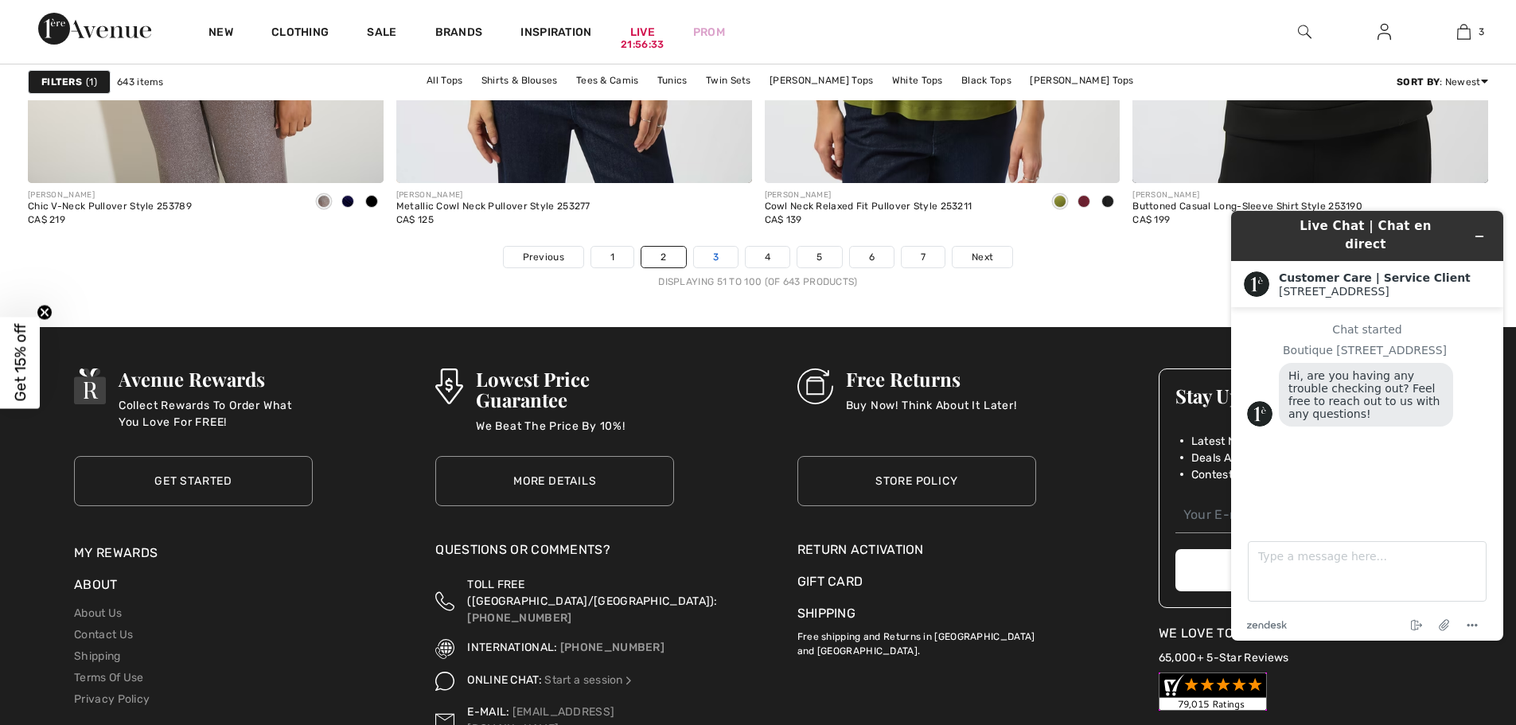
click at [720, 258] on link "3" at bounding box center [716, 257] width 44 height 21
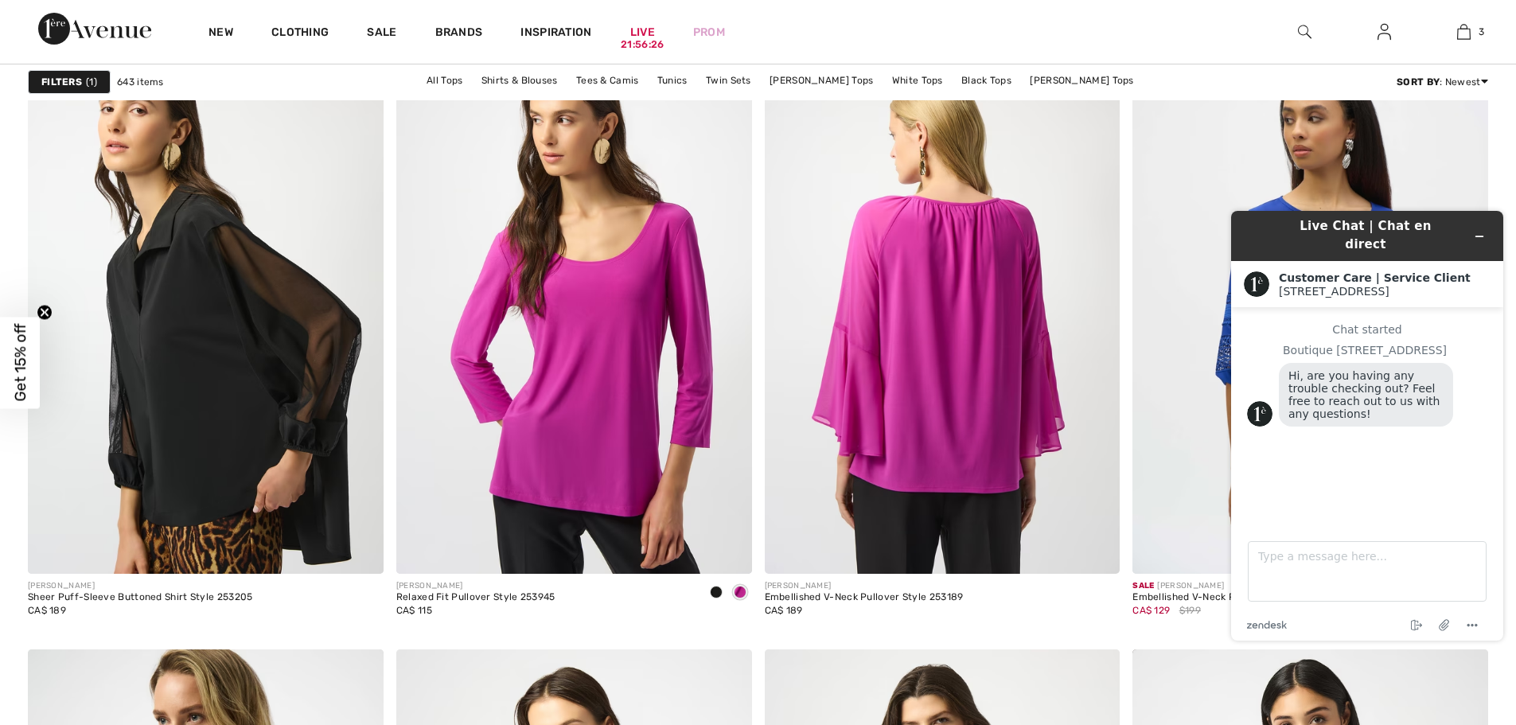
scroll to position [2864, 0]
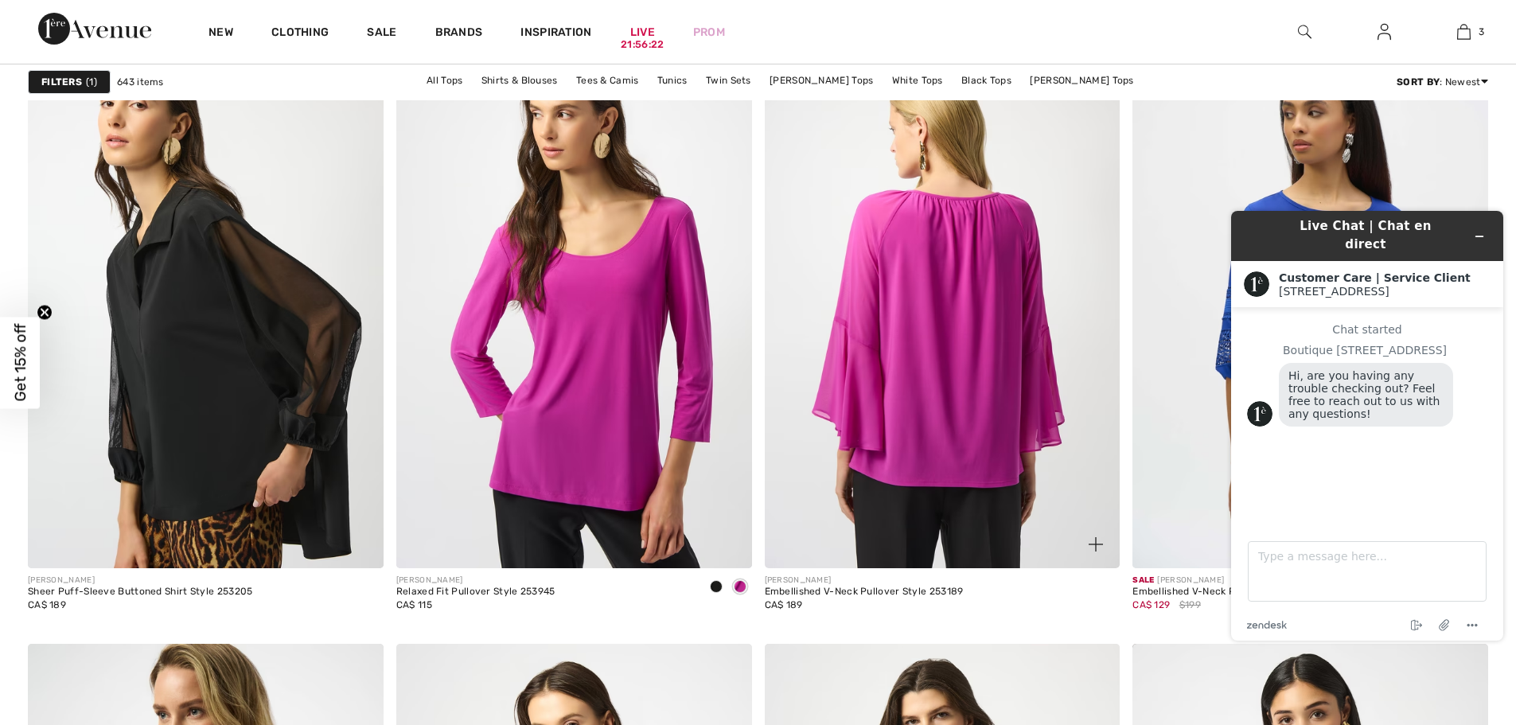
click at [971, 433] on img at bounding box center [943, 301] width 356 height 533
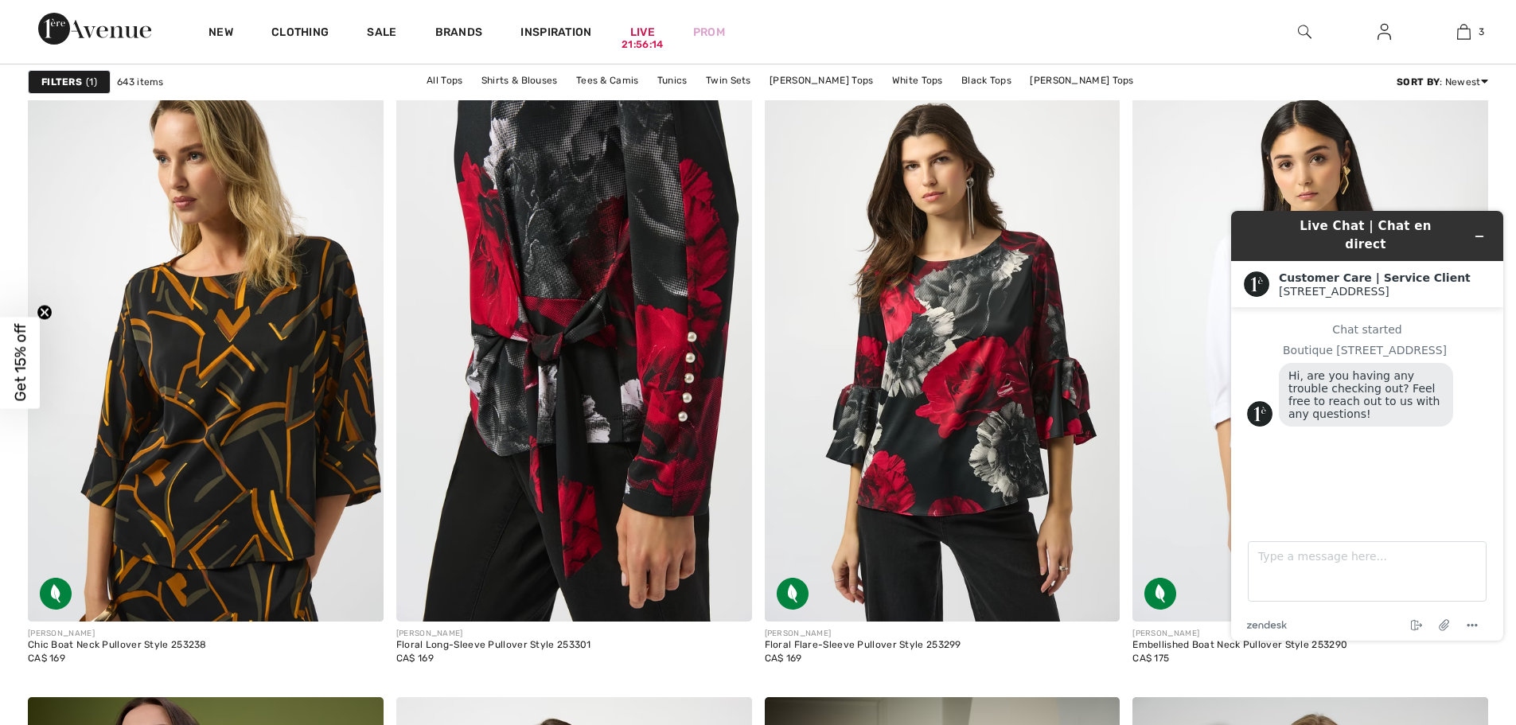
scroll to position [3421, 0]
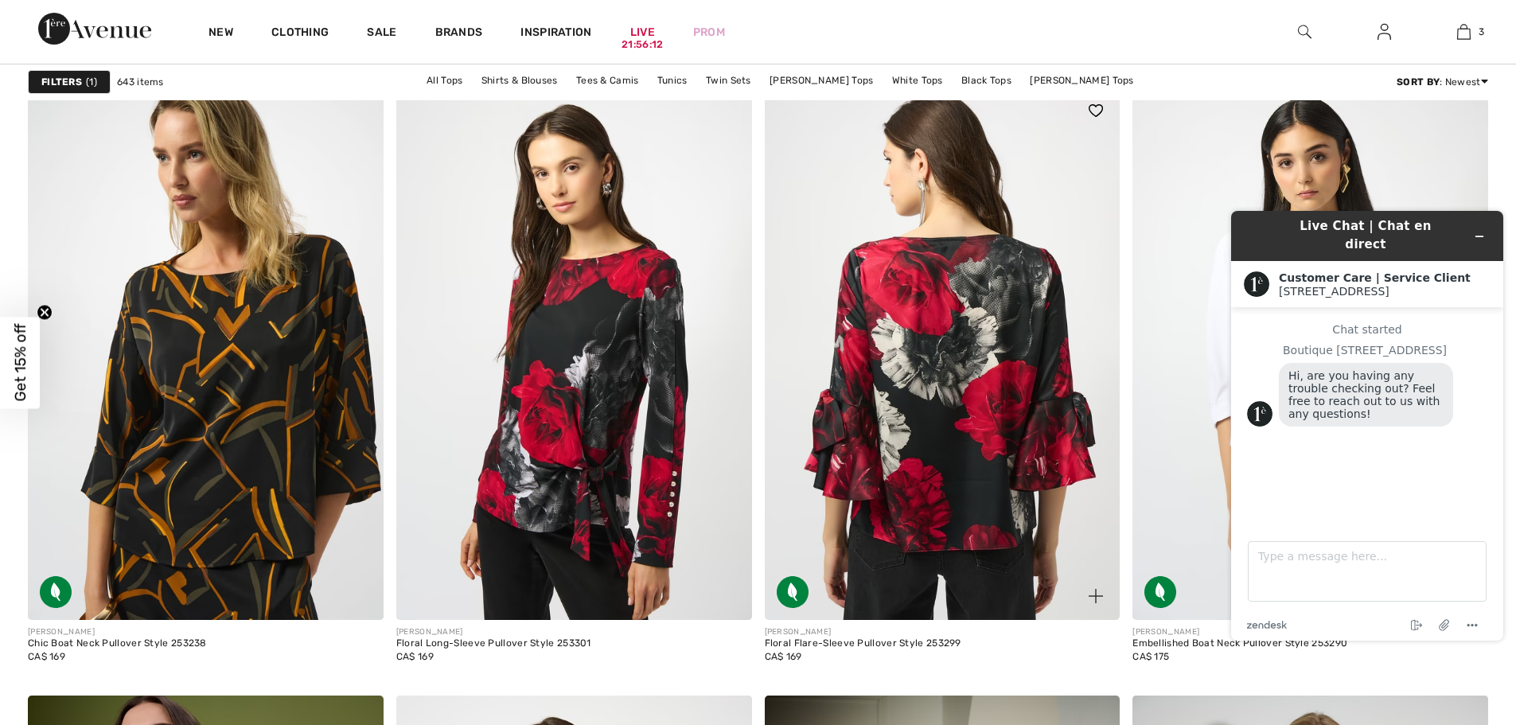
click at [964, 451] on img at bounding box center [943, 353] width 356 height 533
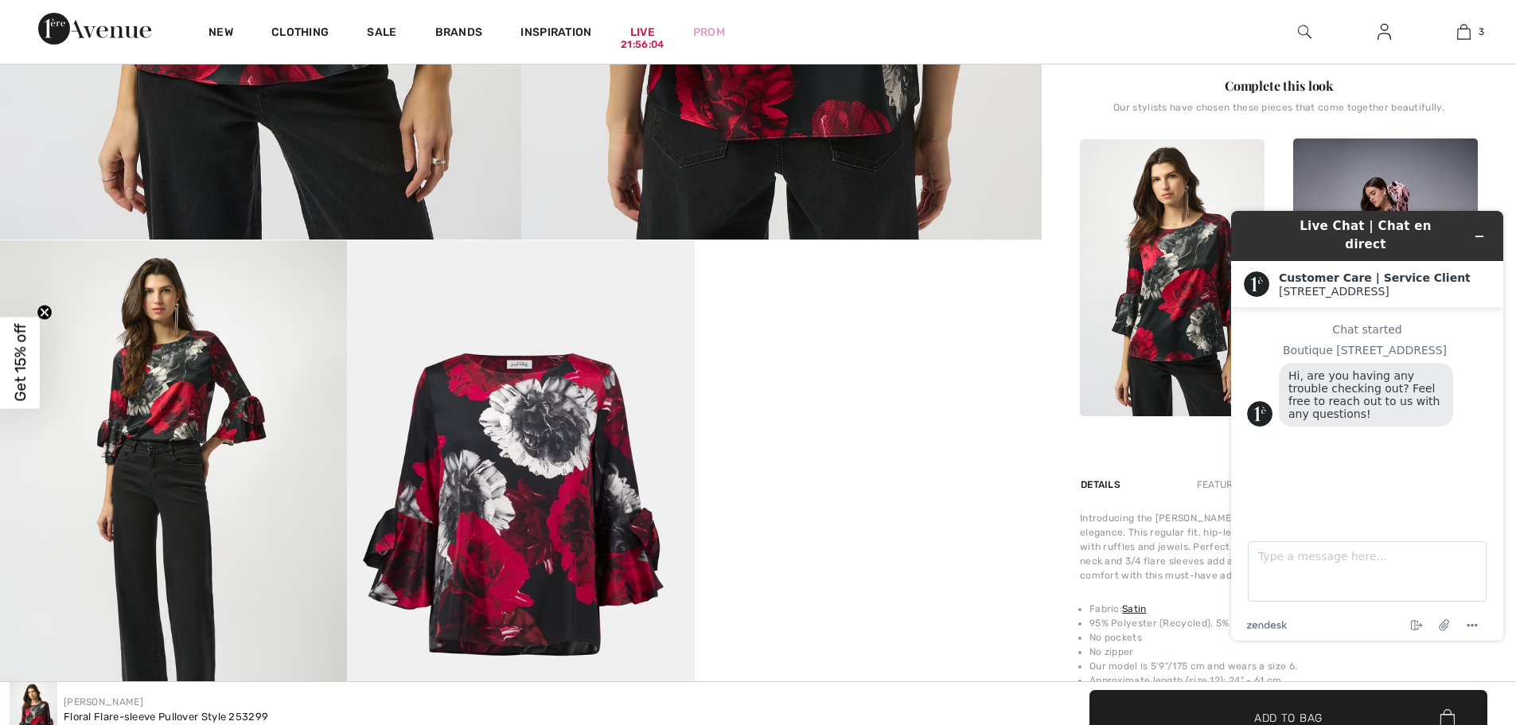
scroll to position [637, 0]
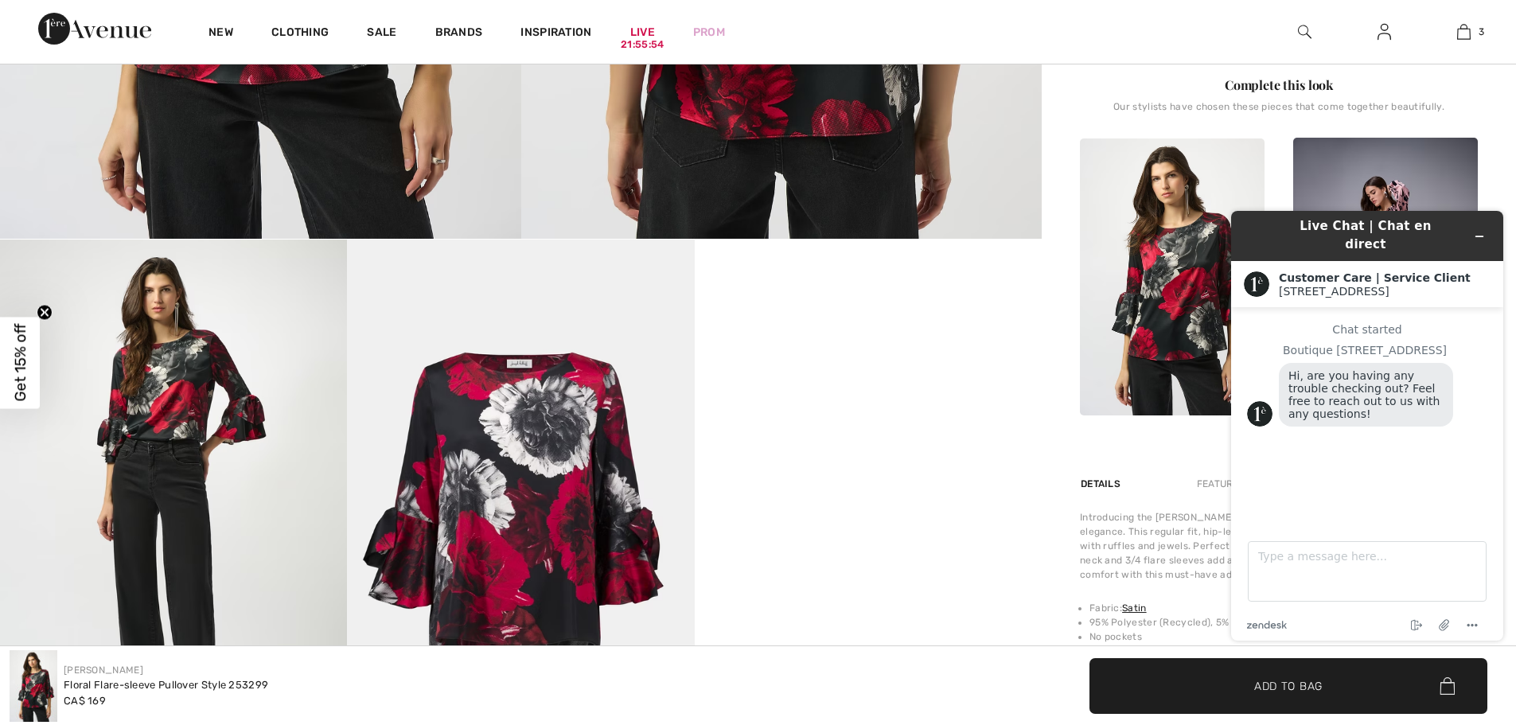
click at [1204, 184] on img at bounding box center [1172, 276] width 185 height 277
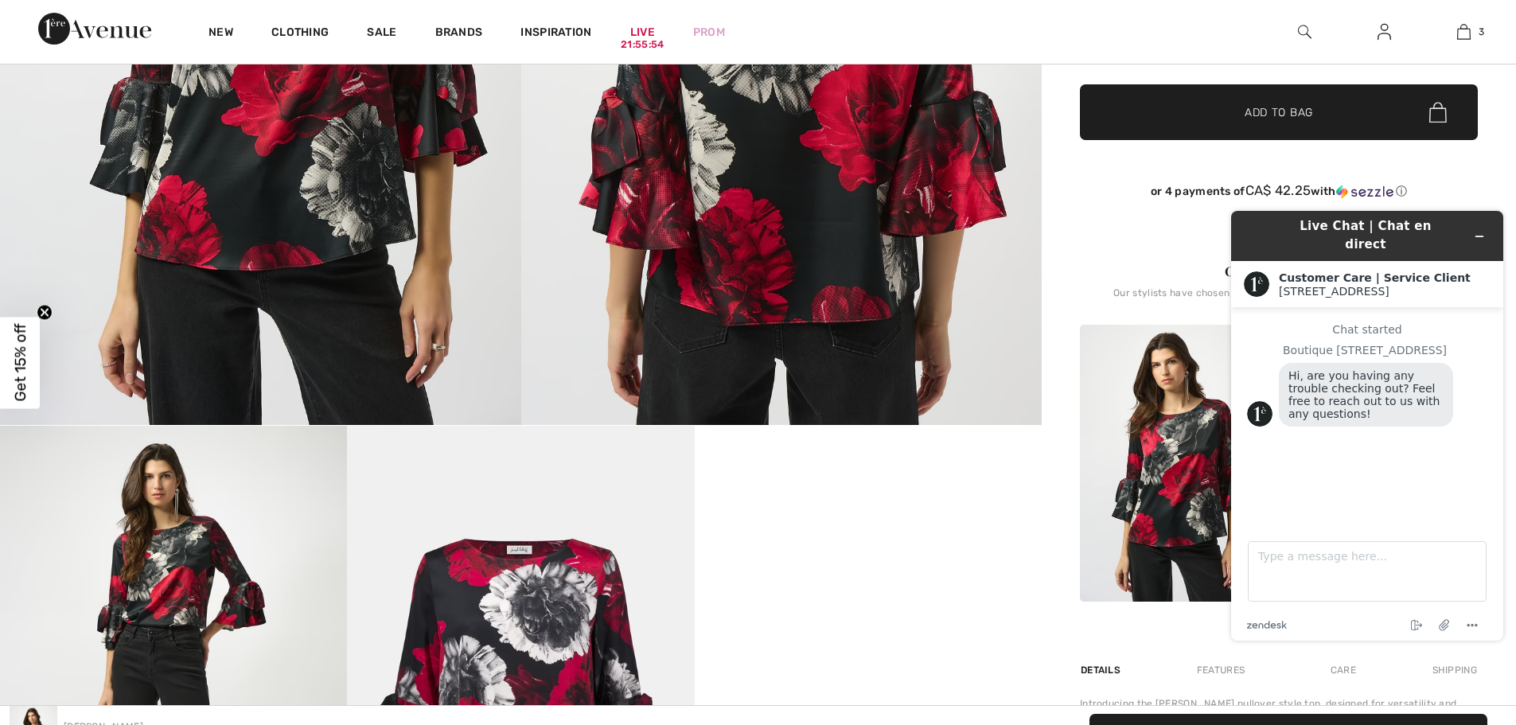
scroll to position [398, 0]
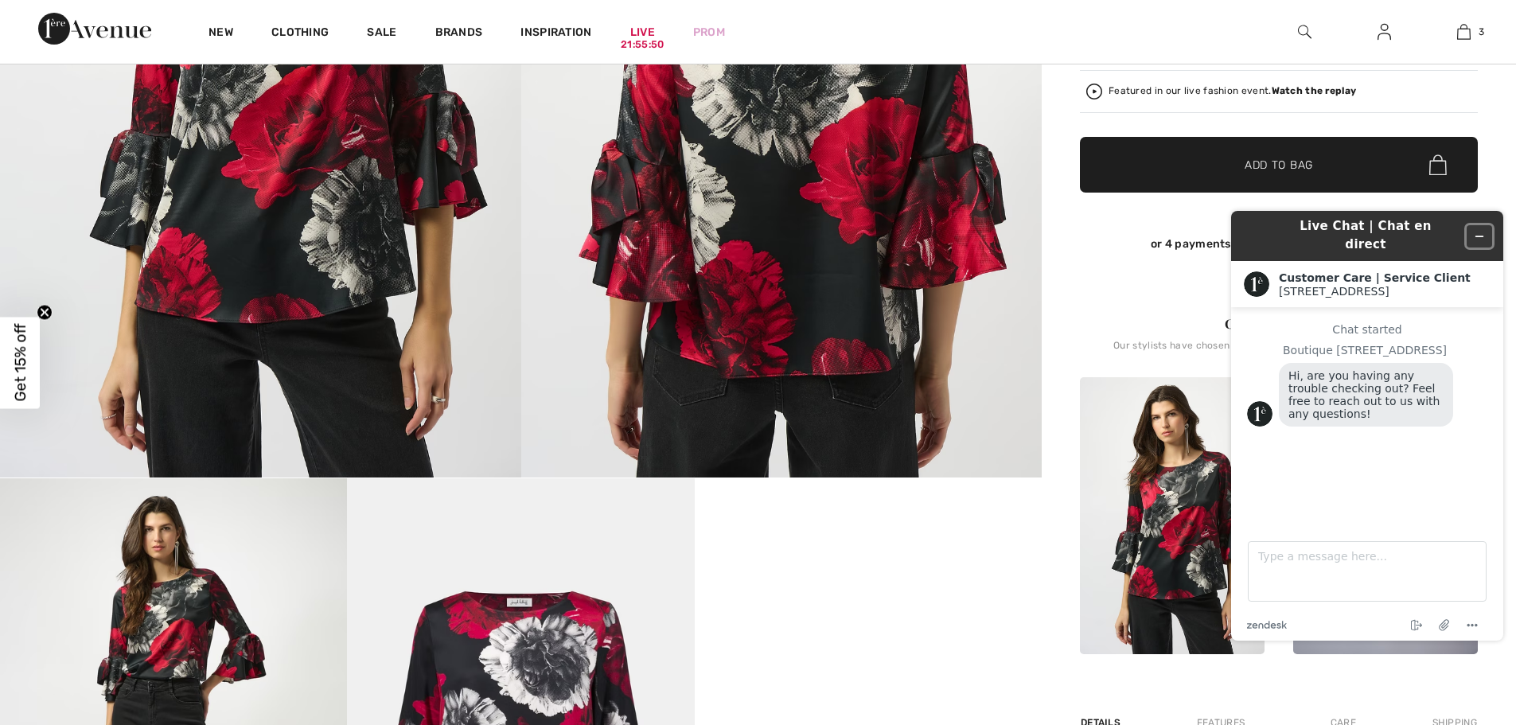
click at [1473, 225] on button "Minimize widget" at bounding box center [1478, 236] width 25 height 22
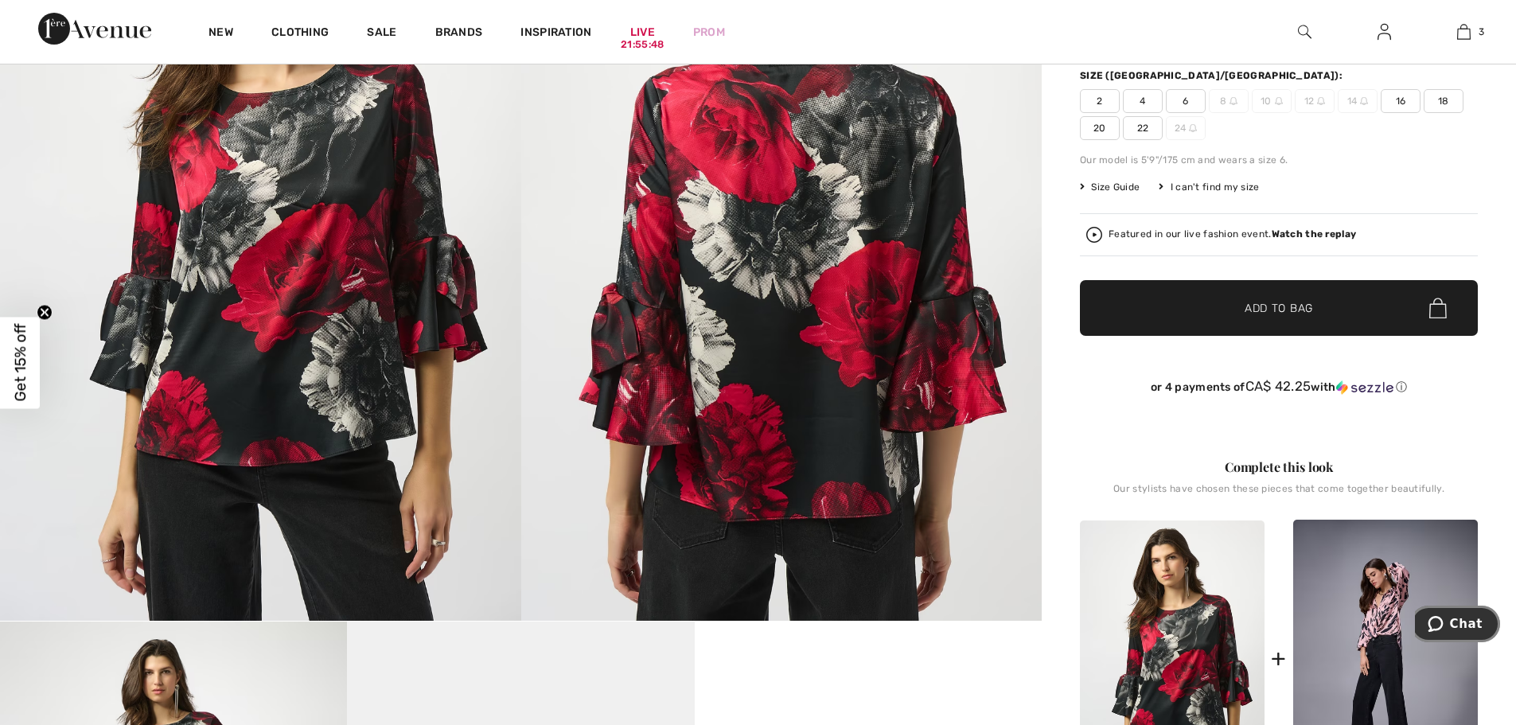
scroll to position [159, 0]
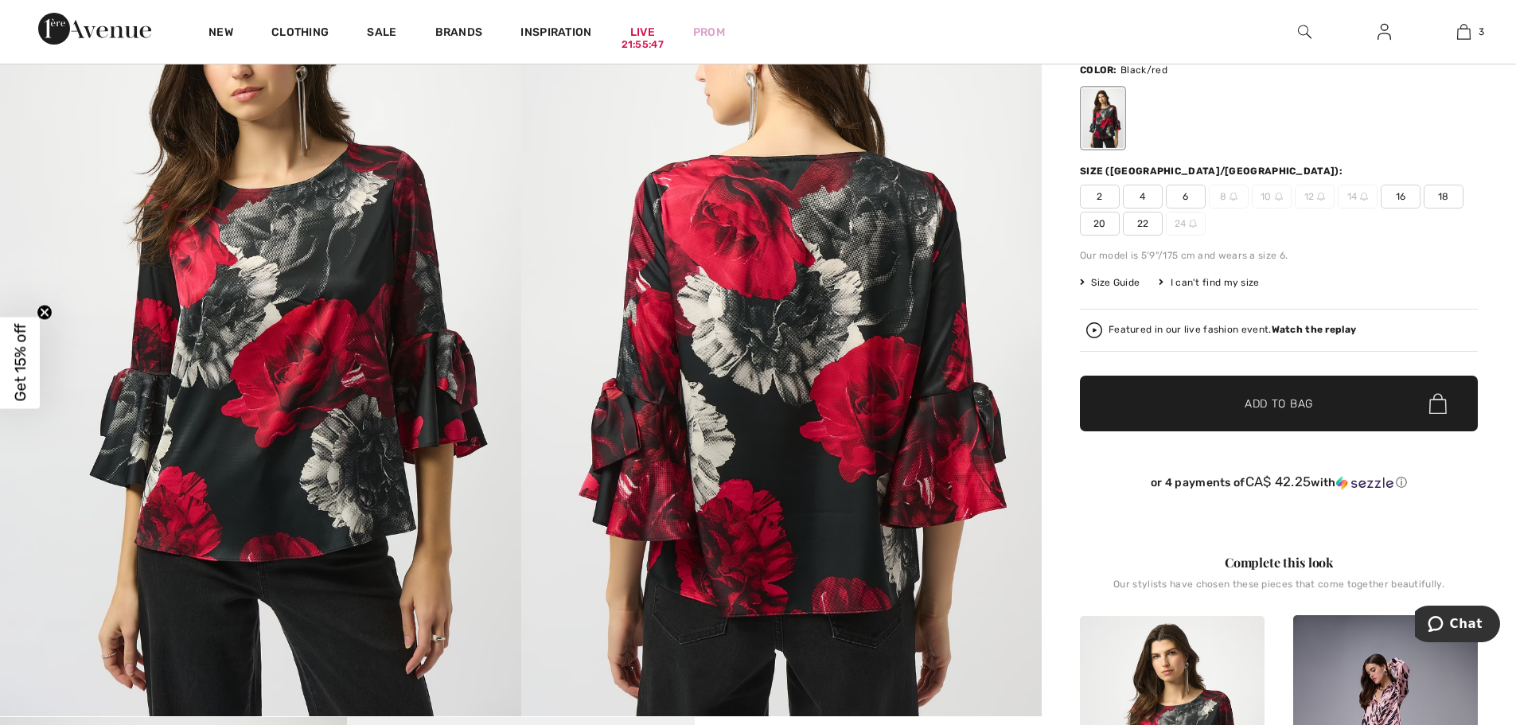
click at [1399, 195] on span "16" at bounding box center [1400, 197] width 40 height 24
click at [1335, 397] on span "✔ Added to Bag Add to Bag" at bounding box center [1279, 404] width 398 height 56
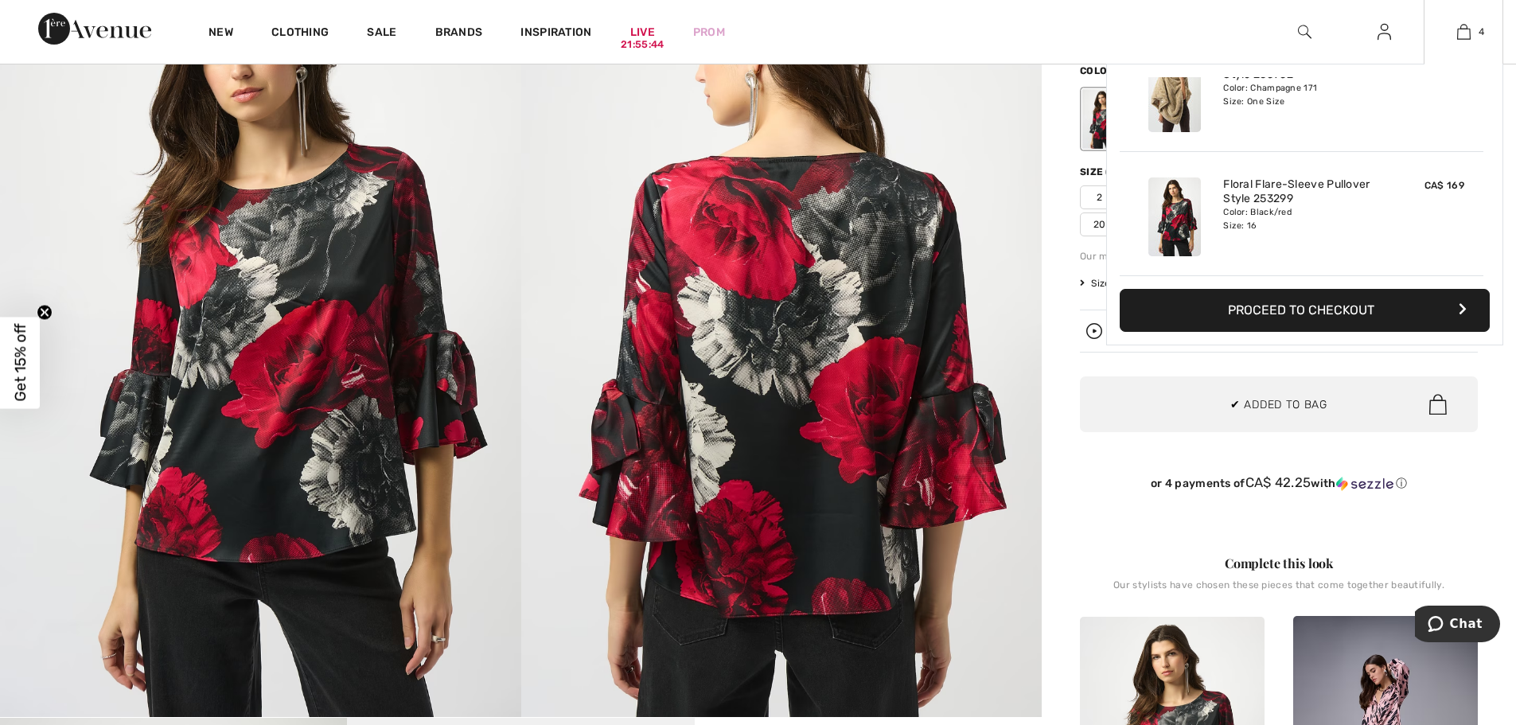
scroll to position [0, 0]
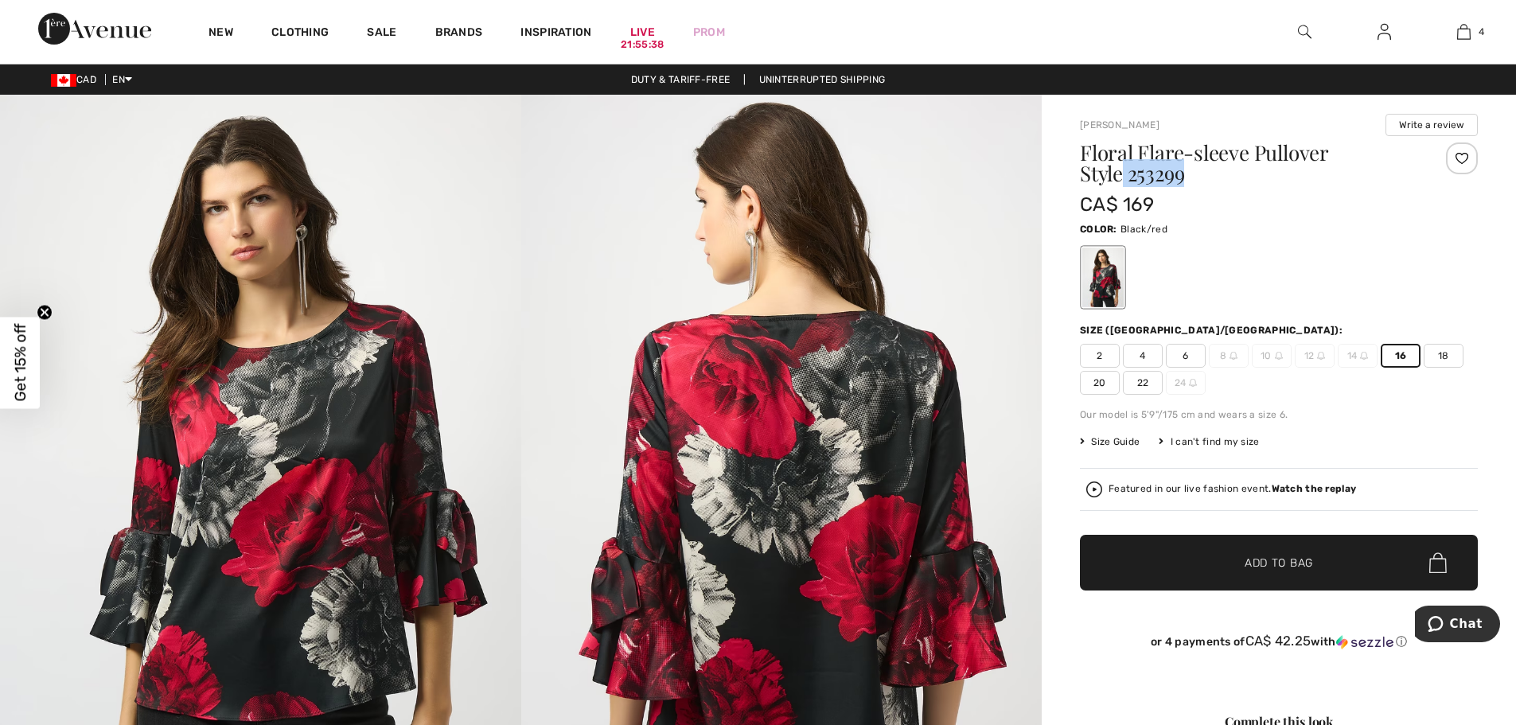
drag, startPoint x: 1126, startPoint y: 177, endPoint x: 1193, endPoint y: 181, distance: 67.7
click at [1193, 181] on h1 "Floral Flare-sleeve Pullover Style 253299" at bounding box center [1246, 162] width 332 height 41
copy h1 "253299"
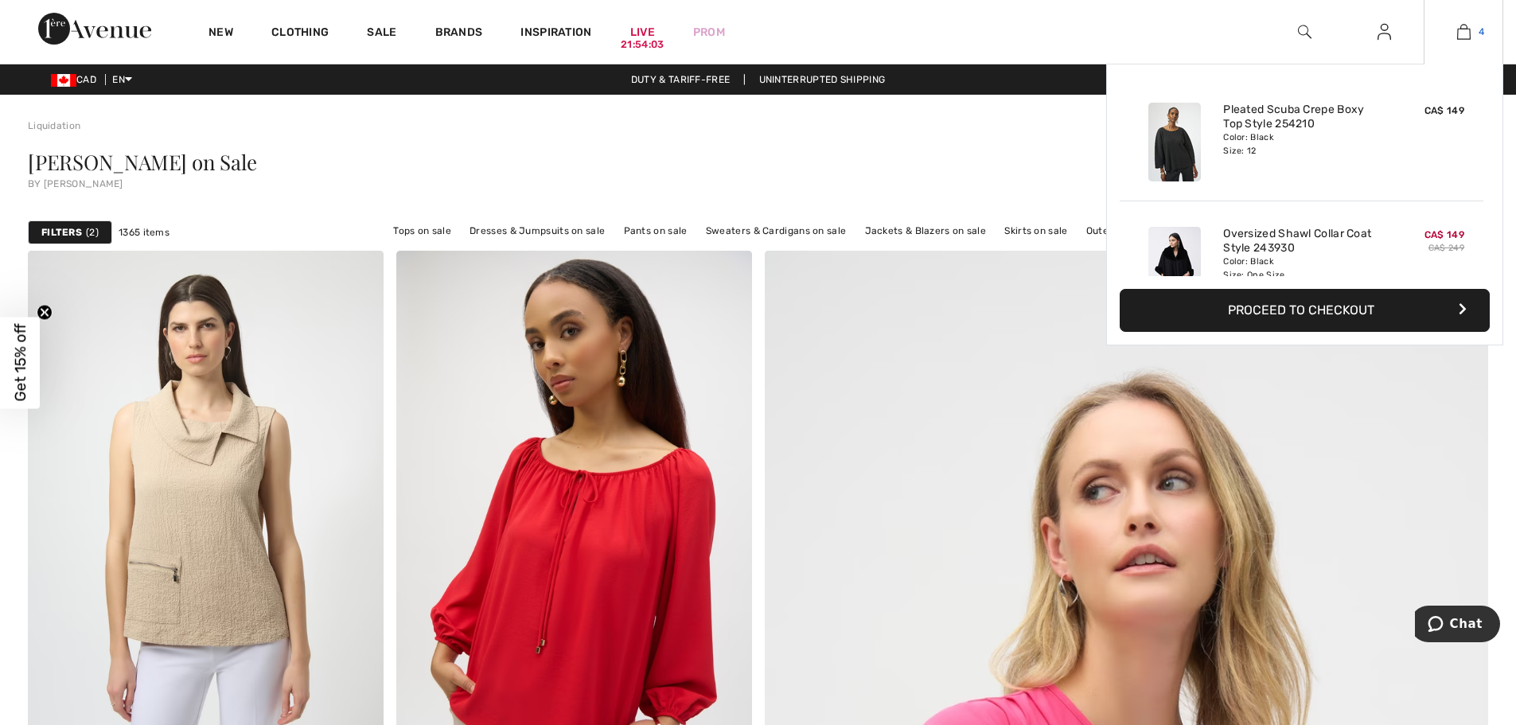
click at [1457, 38] on img at bounding box center [1464, 31] width 14 height 19
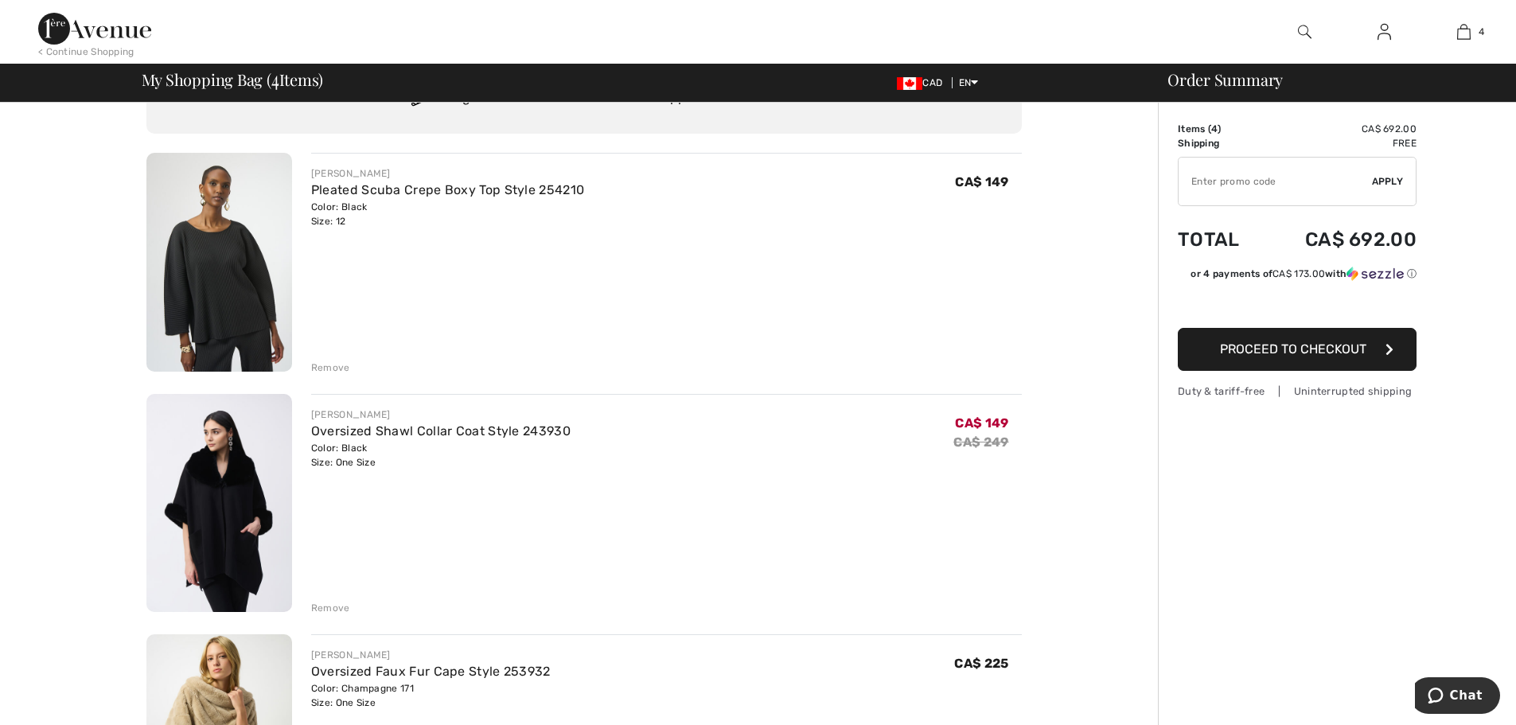
scroll to position [80, 0]
click at [216, 296] on img at bounding box center [219, 263] width 146 height 219
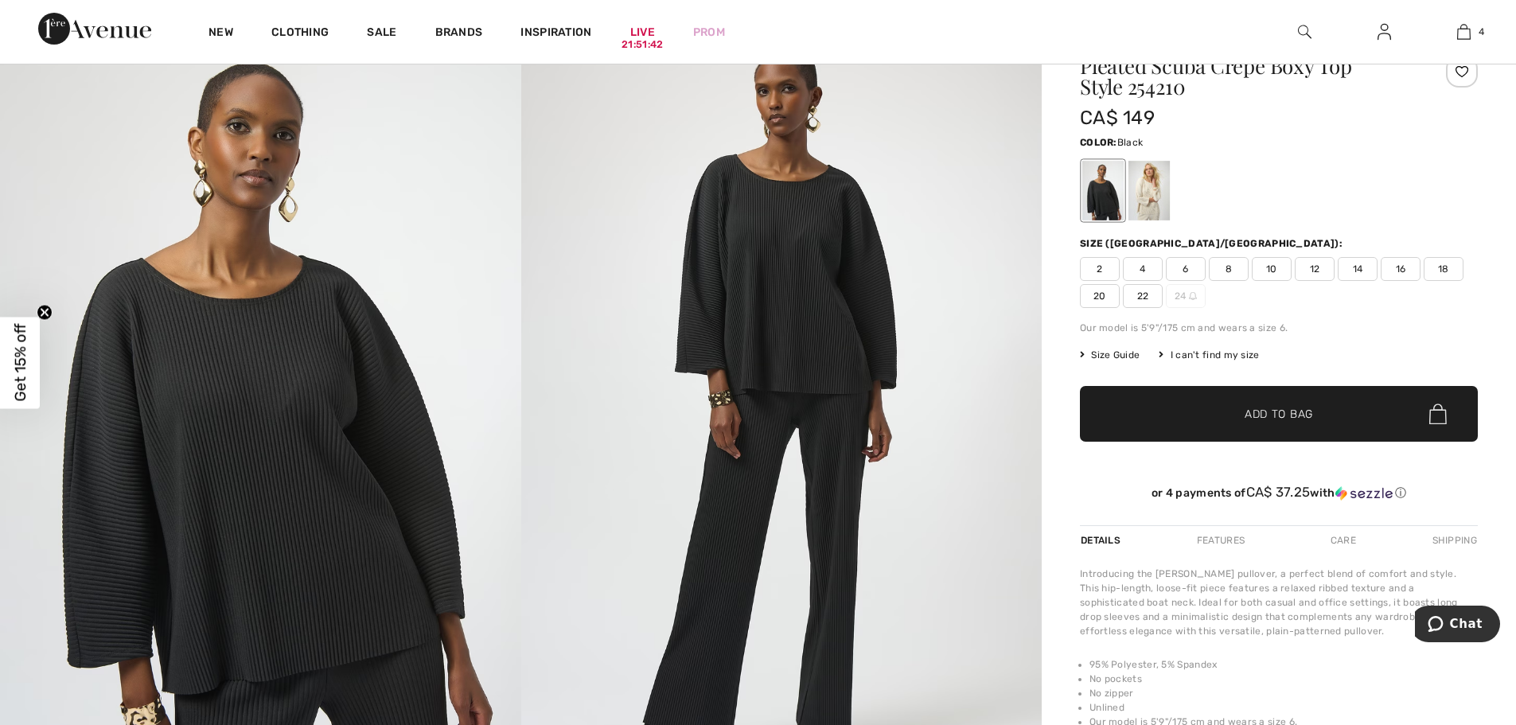
scroll to position [80, 0]
